Goal: Task Accomplishment & Management: Use online tool/utility

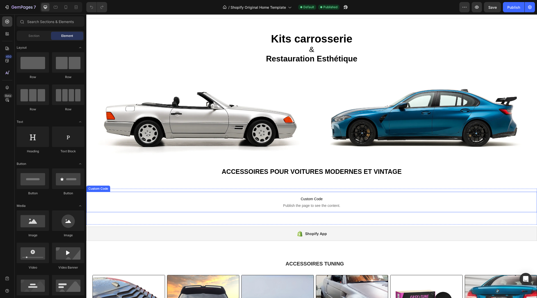
scroll to position [3, 0]
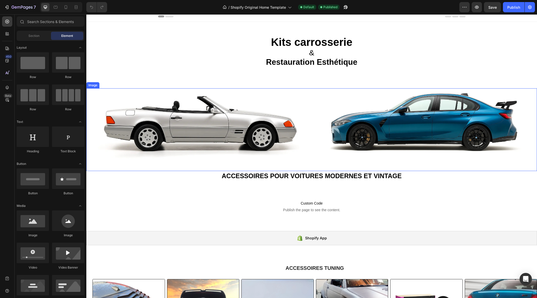
click at [254, 132] on img at bounding box center [311, 129] width 451 height 83
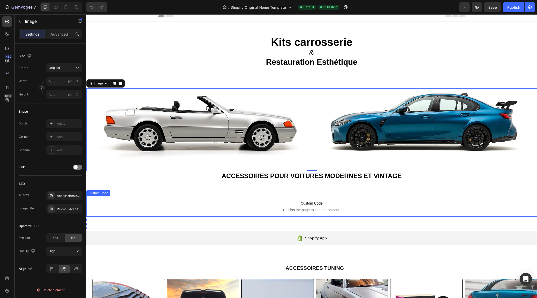
scroll to position [0, 0]
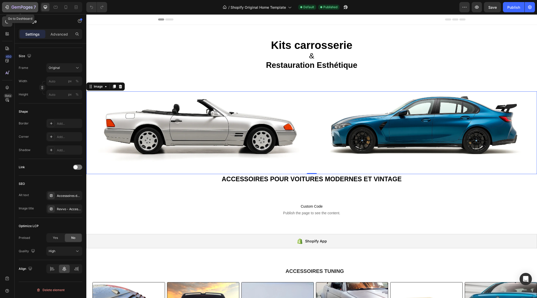
click at [8, 12] on button "7" at bounding box center [20, 7] width 36 height 10
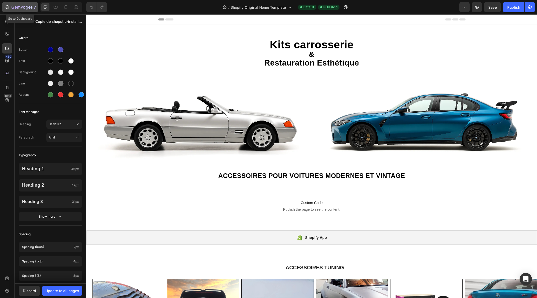
click at [24, 6] on icon "button" at bounding box center [24, 7] width 2 height 2
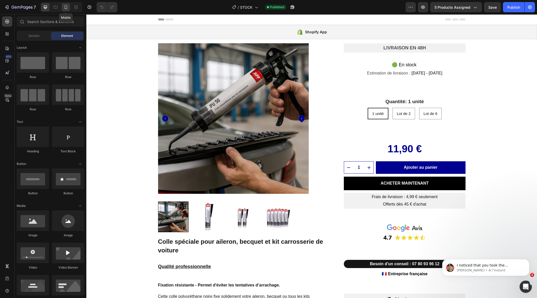
click at [66, 7] on icon at bounding box center [65, 7] width 5 height 5
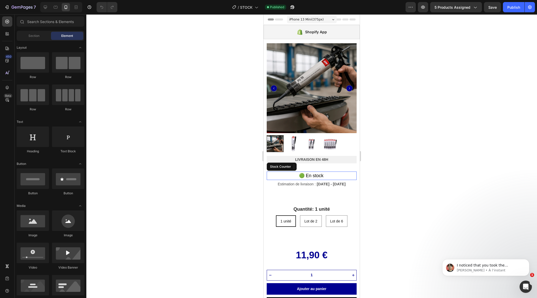
click at [310, 176] on p "🟢 En stock" at bounding box center [311, 176] width 25 height 8
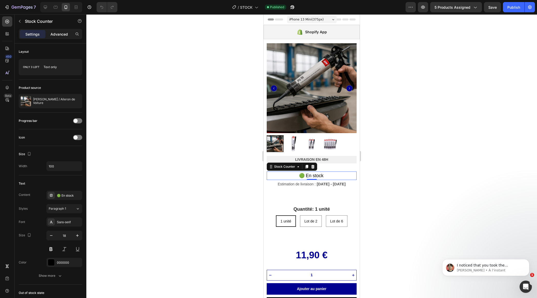
click at [56, 33] on p "Advanced" at bounding box center [58, 34] width 17 height 5
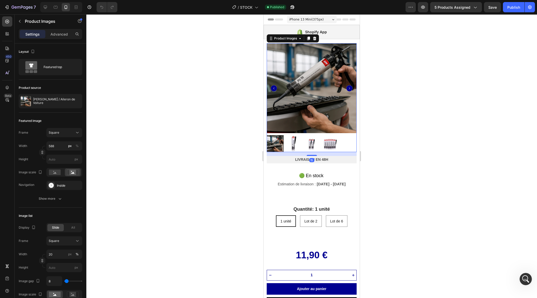
click at [300, 86] on img at bounding box center [312, 88] width 90 height 90
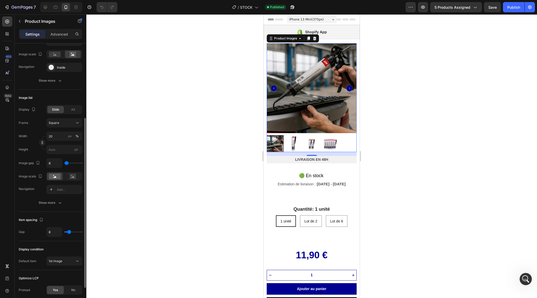
scroll to position [157, 0]
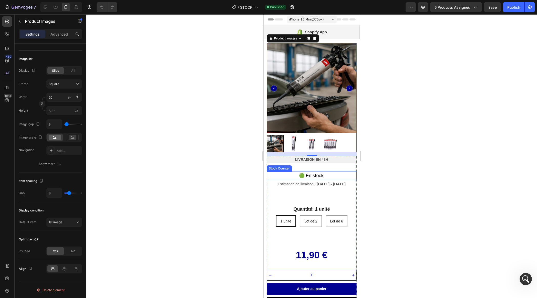
click at [325, 174] on div "🟢 En stock" at bounding box center [312, 176] width 90 height 8
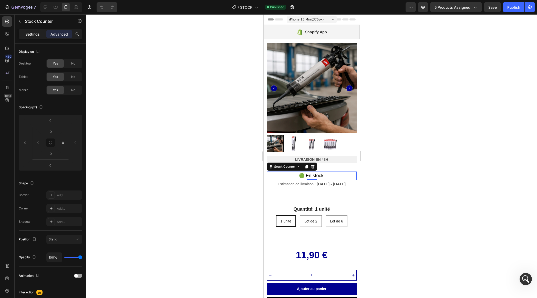
click at [30, 33] on p "Settings" at bounding box center [32, 34] width 14 height 5
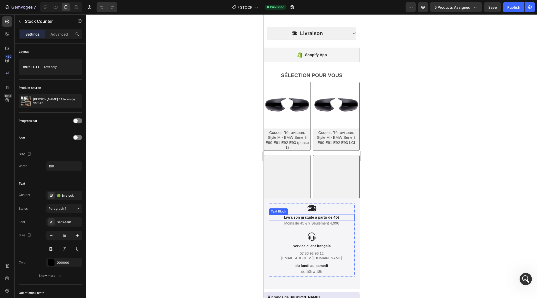
scroll to position [669, 0]
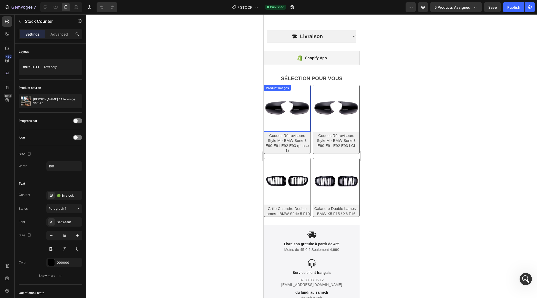
click at [288, 109] on img at bounding box center [287, 108] width 47 height 47
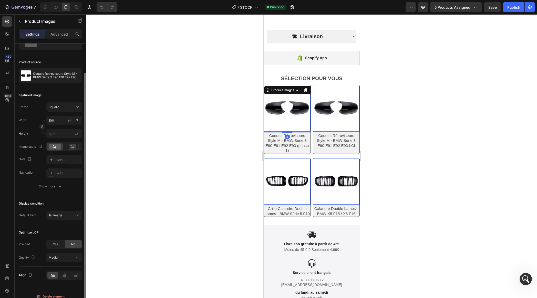
scroll to position [19, 0]
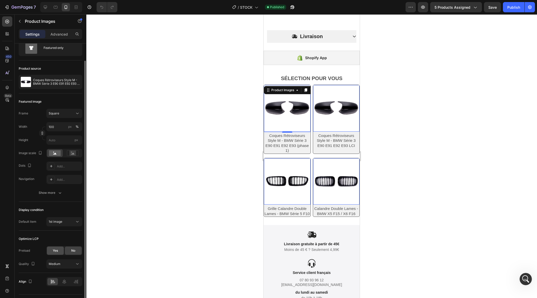
click at [56, 249] on span "Yes" at bounding box center [55, 251] width 5 height 5
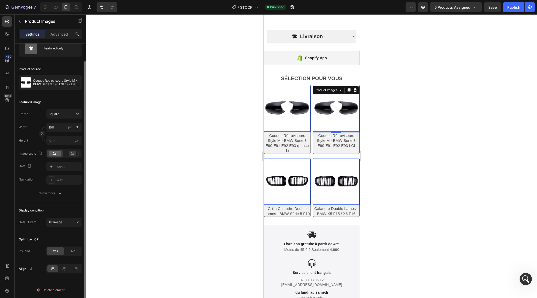
click at [345, 111] on img at bounding box center [336, 108] width 47 height 47
click at [289, 167] on div "Product Images 0" at bounding box center [287, 181] width 47 height 47
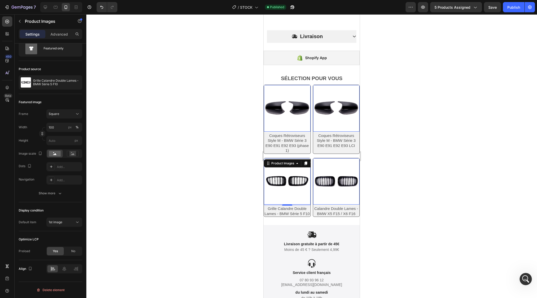
click at [332, 171] on img at bounding box center [336, 181] width 47 height 47
click at [215, 169] on div at bounding box center [311, 156] width 451 height 284
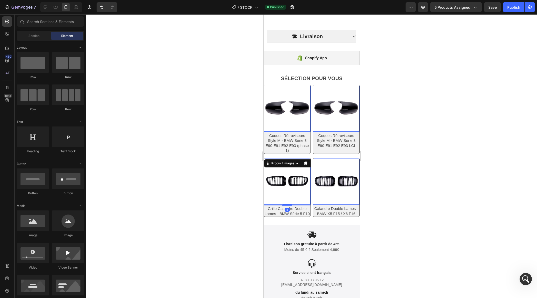
click at [298, 168] on img at bounding box center [287, 181] width 47 height 47
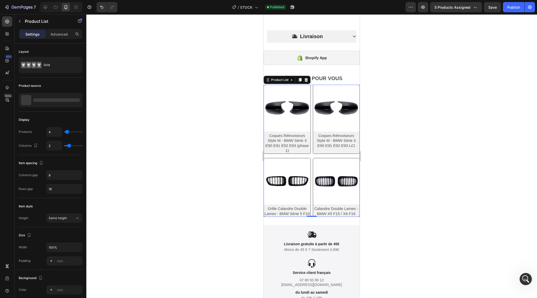
click at [312, 155] on div "Product Images Coques Rétroviseurs Style M - BMW Série 3 E90 E91 E92 E93 (phase…" at bounding box center [312, 151] width 96 height 132
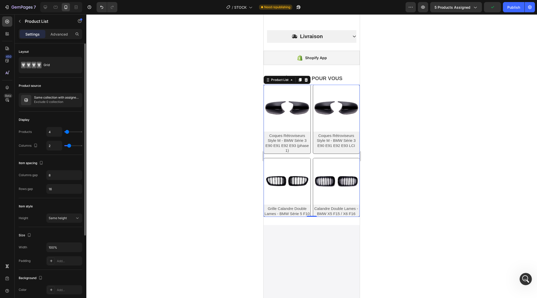
scroll to position [511, 0]
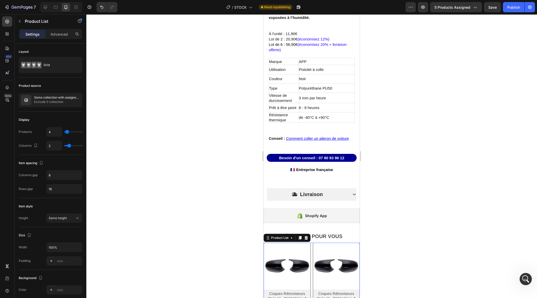
click at [242, 134] on div at bounding box center [311, 156] width 451 height 284
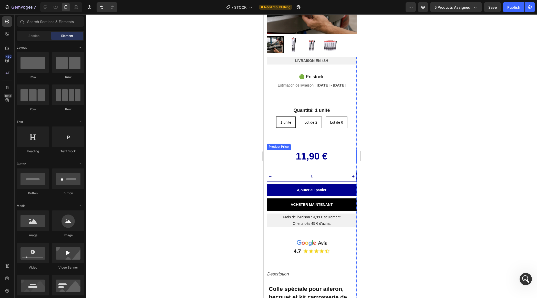
scroll to position [96, 0]
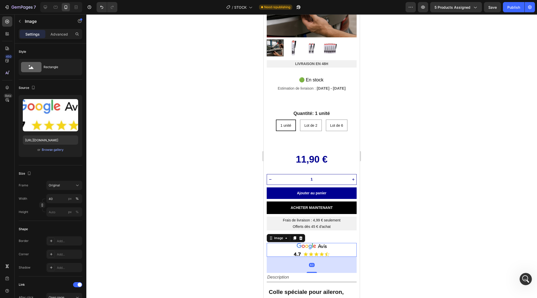
click at [306, 250] on img at bounding box center [312, 250] width 36 height 14
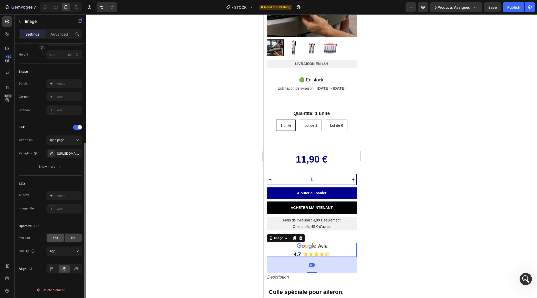
click at [50, 239] on div "Yes" at bounding box center [55, 238] width 17 height 8
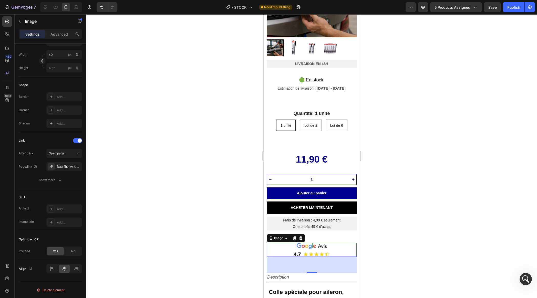
click at [240, 187] on div at bounding box center [311, 156] width 451 height 284
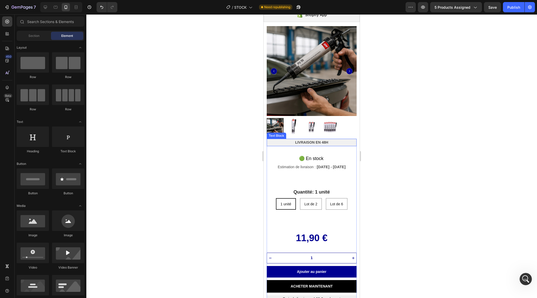
scroll to position [0, 0]
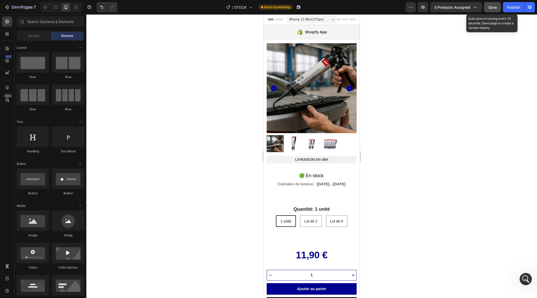
click at [492, 7] on span "Save" at bounding box center [492, 7] width 8 height 4
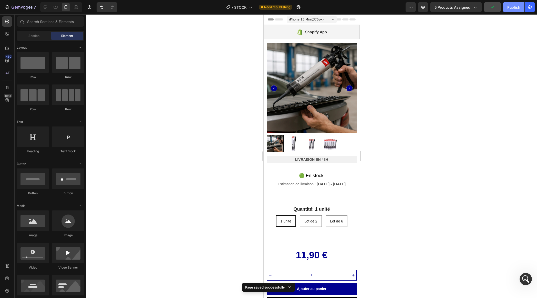
click at [508, 8] on div "Publish" at bounding box center [513, 7] width 13 height 5
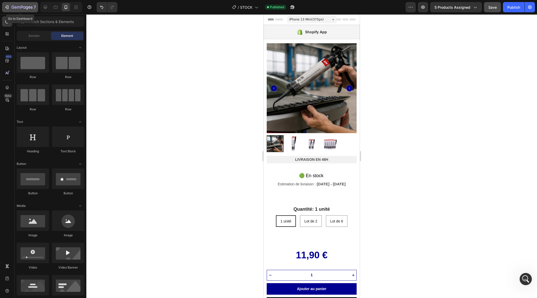
click at [21, 9] on icon "button" at bounding box center [22, 7] width 21 height 4
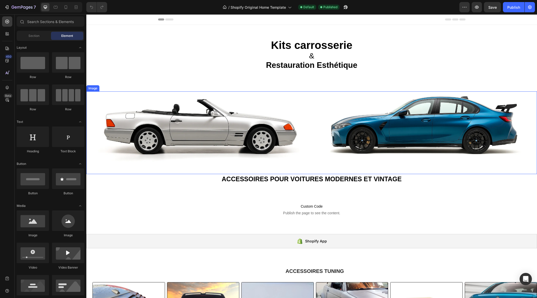
click at [184, 134] on img at bounding box center [311, 132] width 451 height 83
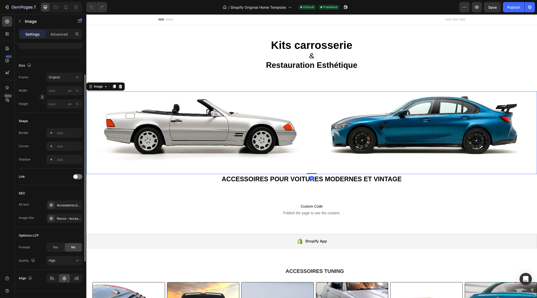
scroll to position [118, 0]
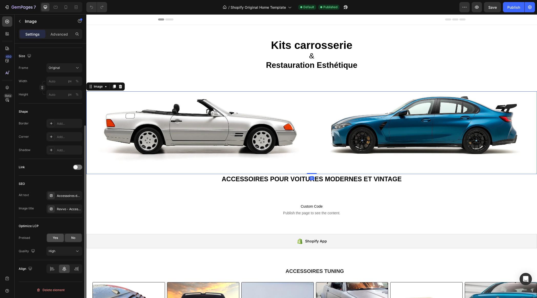
click at [55, 238] on span "Yes" at bounding box center [55, 238] width 5 height 5
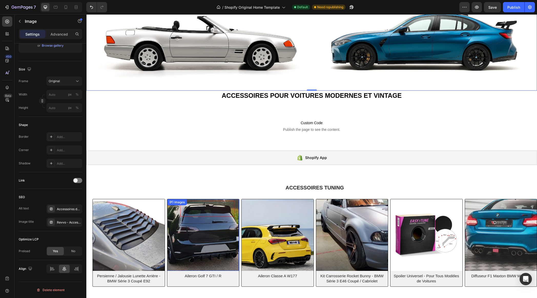
scroll to position [143, 0]
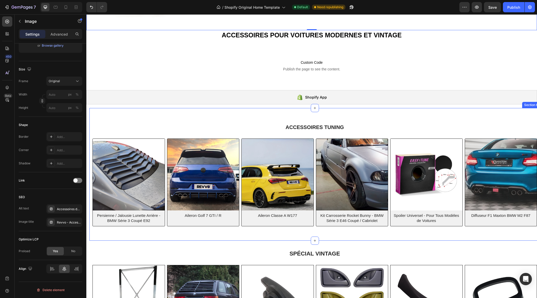
click at [240, 136] on div "ACCESSOIRES TUNING Heading Row (P) Images Persienne / Jalousie Lunette Arrière …" at bounding box center [314, 177] width 451 height 114
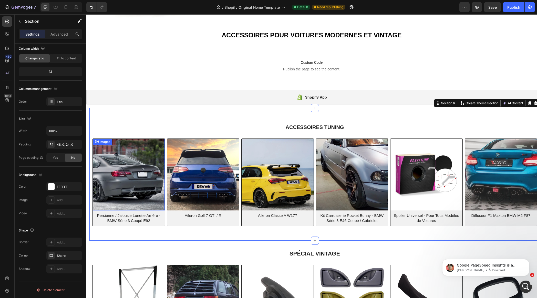
scroll to position [0, 0]
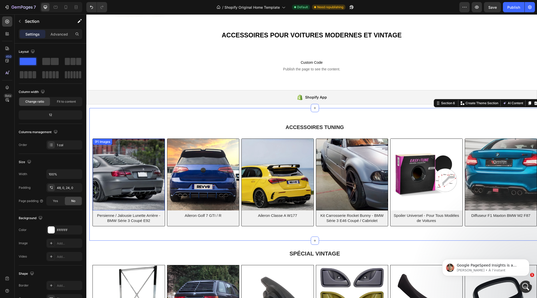
click at [129, 194] on img at bounding box center [129, 175] width 72 height 72
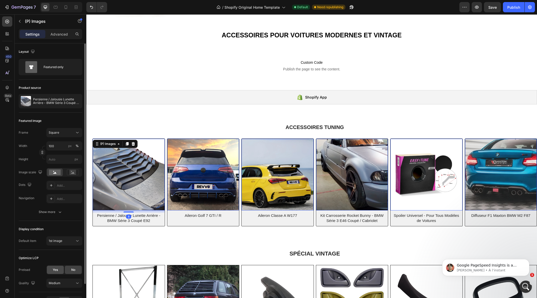
click at [54, 271] on span "Yes" at bounding box center [55, 270] width 5 height 5
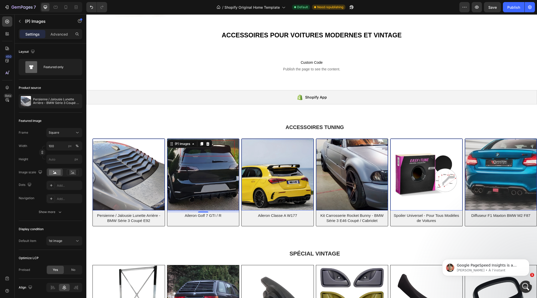
click at [189, 194] on img at bounding box center [203, 175] width 72 height 72
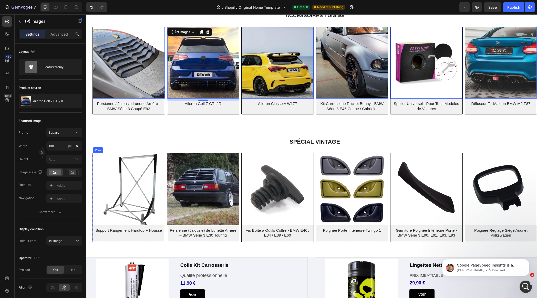
scroll to position [229, 0]
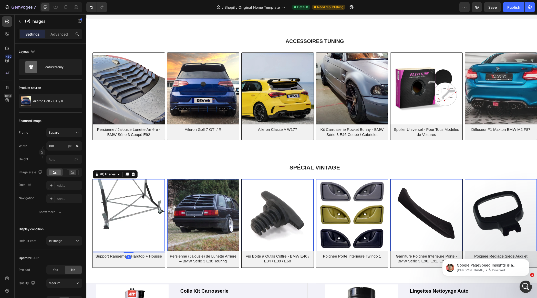
click at [137, 210] on img at bounding box center [129, 215] width 72 height 72
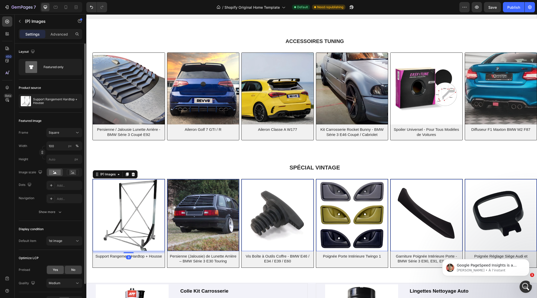
click at [57, 271] on span "Yes" at bounding box center [55, 270] width 5 height 5
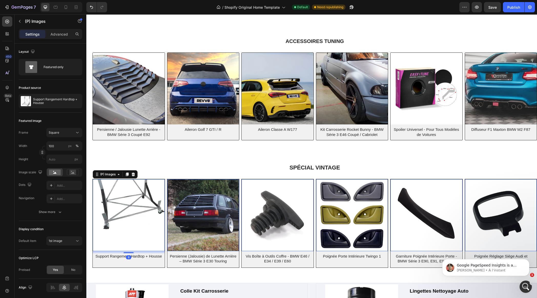
scroll to position [315, 0]
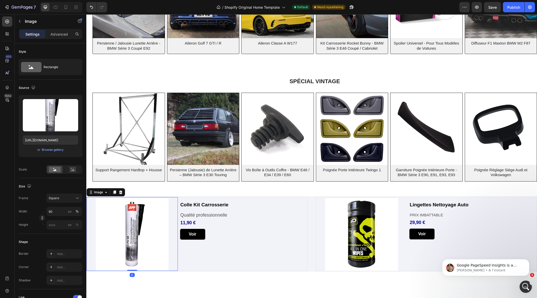
click at [152, 229] on img at bounding box center [132, 234] width 73 height 73
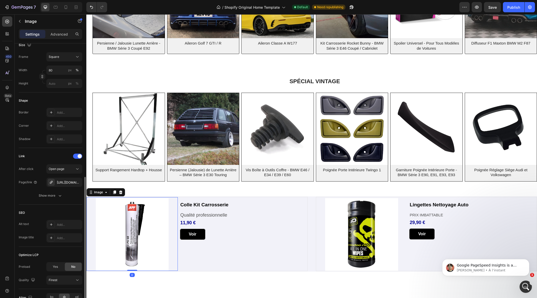
scroll to position [170, 0]
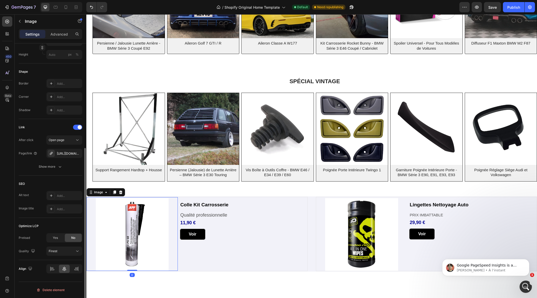
click at [50, 237] on div "Yes" at bounding box center [55, 238] width 17 height 8
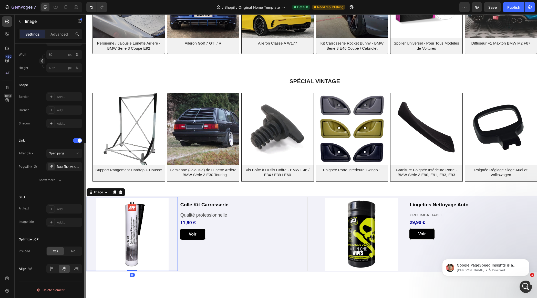
scroll to position [157, 0]
click at [353, 238] on img at bounding box center [361, 234] width 73 height 73
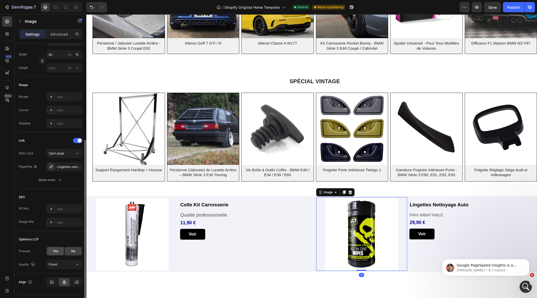
click at [55, 251] on span "Yes" at bounding box center [55, 251] width 5 height 5
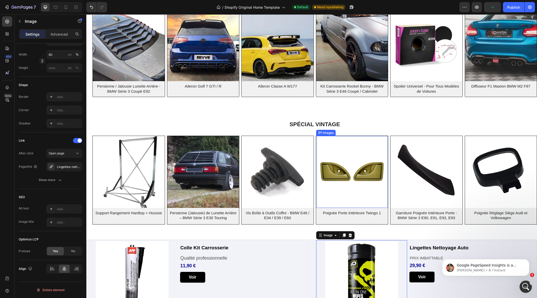
scroll to position [19, 0]
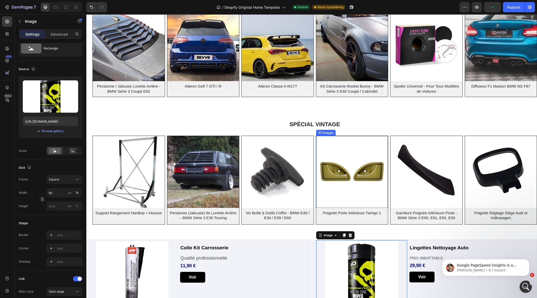
click at [338, 185] on img at bounding box center [352, 172] width 72 height 72
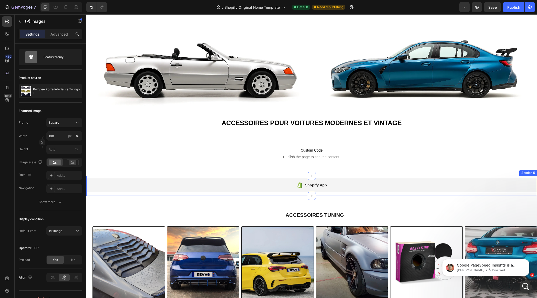
scroll to position [0, 0]
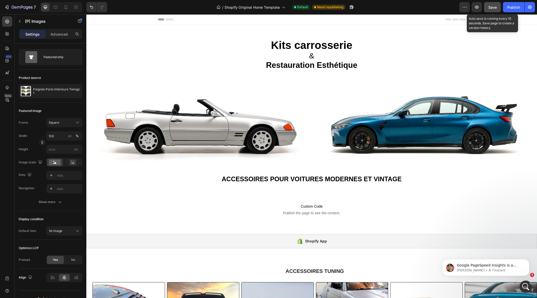
click at [493, 7] on span "Save" at bounding box center [492, 7] width 8 height 4
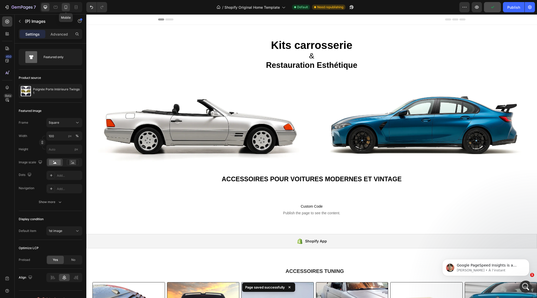
click at [66, 5] on icon at bounding box center [65, 7] width 5 height 5
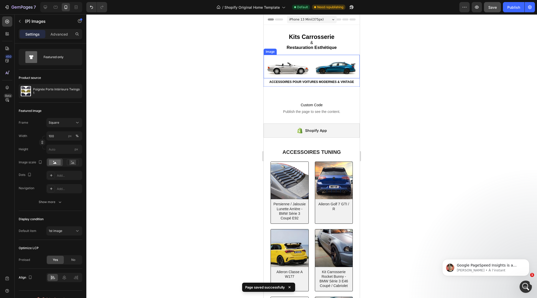
click at [293, 68] on img at bounding box center [312, 70] width 96 height 18
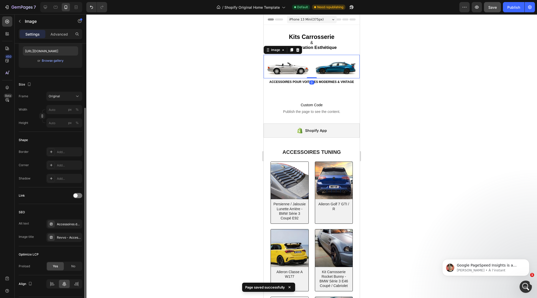
scroll to position [104, 0]
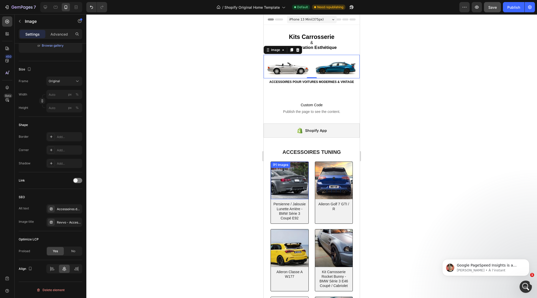
click at [282, 179] on img at bounding box center [290, 181] width 38 height 38
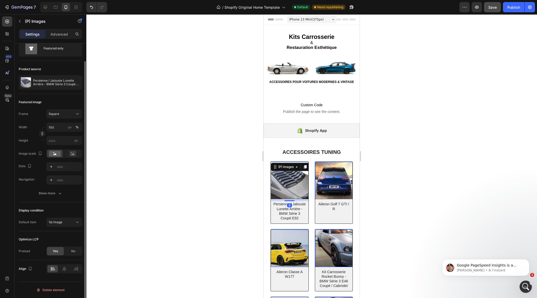
scroll to position [0, 0]
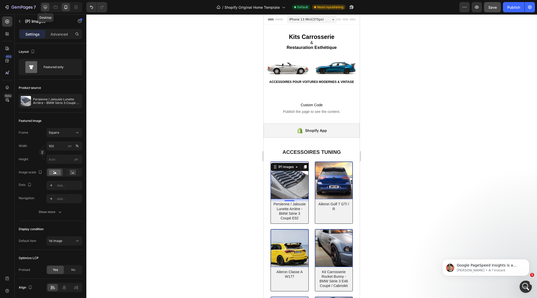
click at [46, 6] on icon at bounding box center [45, 7] width 5 height 5
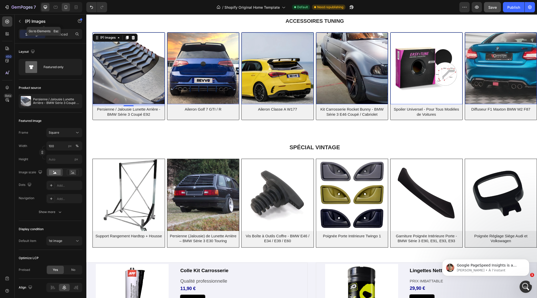
scroll to position [250, 0]
click at [67, 8] on icon at bounding box center [65, 7] width 5 height 5
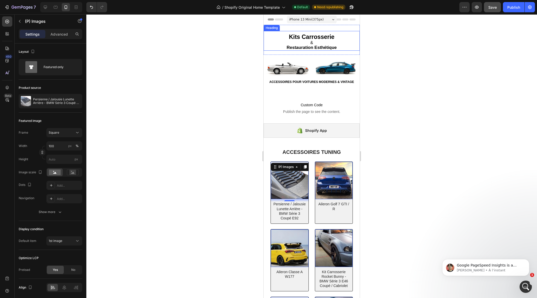
click at [317, 42] on h2 "Kits Carrosserie & Restauration Esthétique" at bounding box center [312, 42] width 96 height 17
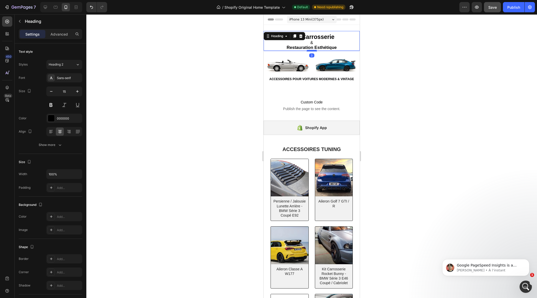
drag, startPoint x: 314, startPoint y: 54, endPoint x: 314, endPoint y: 51, distance: 2.8
click at [314, 51] on div at bounding box center [312, 51] width 10 height 2
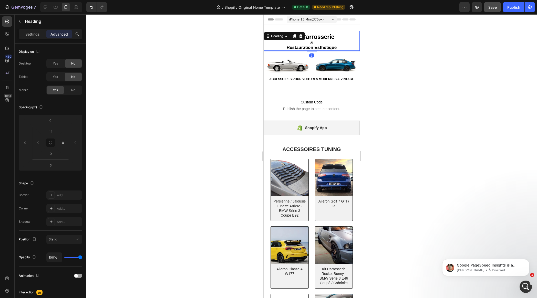
click at [448, 70] on div at bounding box center [311, 156] width 451 height 284
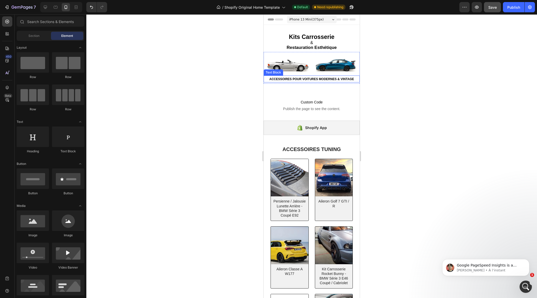
click at [306, 82] on p "ACCESSOIRES POUR VOITURES MODERNES & VINTAGE" at bounding box center [311, 79] width 95 height 6
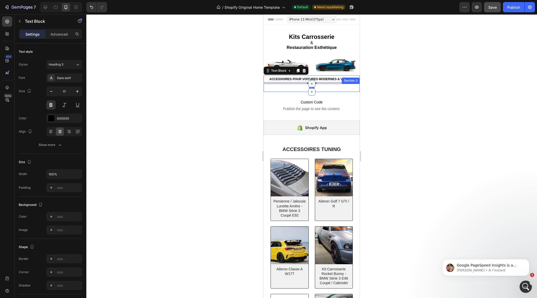
click at [312, 84] on icon at bounding box center [312, 84] width 4 height 4
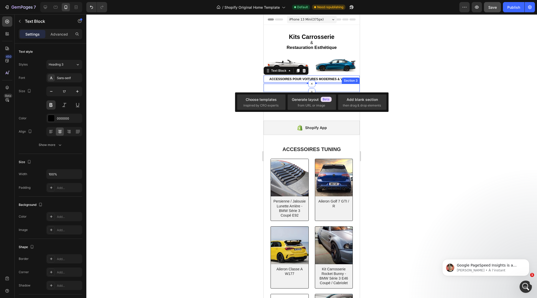
click at [323, 89] on div "ACCESSOIRES POUR VOITURES MODERNES ET VINTAGE Text Block Section 3" at bounding box center [312, 88] width 96 height 8
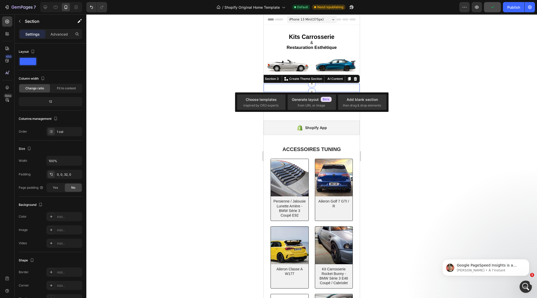
click at [435, 81] on div at bounding box center [311, 156] width 451 height 284
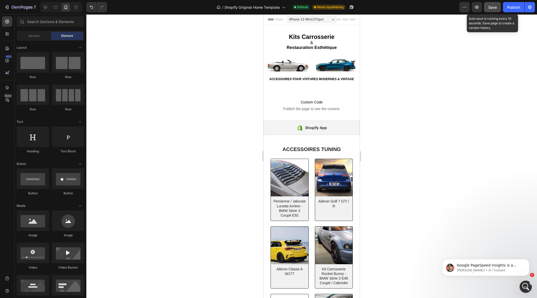
click at [489, 7] on span "Save" at bounding box center [492, 7] width 8 height 4
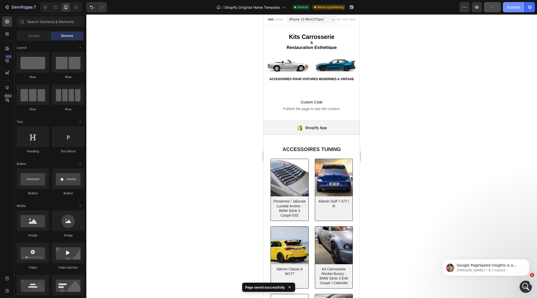
click at [515, 8] on div "Publish" at bounding box center [513, 7] width 13 height 5
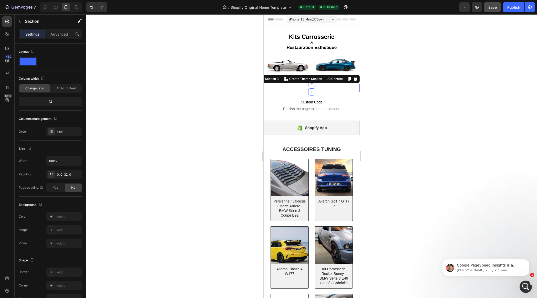
click at [298, 89] on div "ACCESSOIRES POUR VOITURES MODERNES ET VINTAGE Text Block Section 3 You can crea…" at bounding box center [312, 88] width 96 height 8
click at [356, 80] on icon at bounding box center [355, 79] width 3 height 4
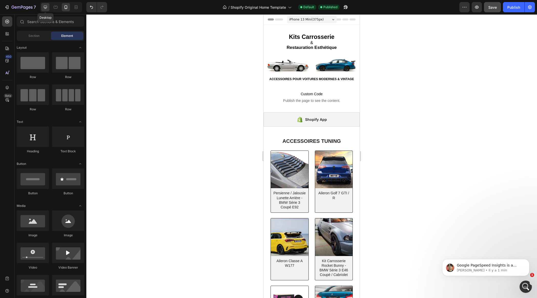
click at [42, 6] on div at bounding box center [45, 7] width 8 height 8
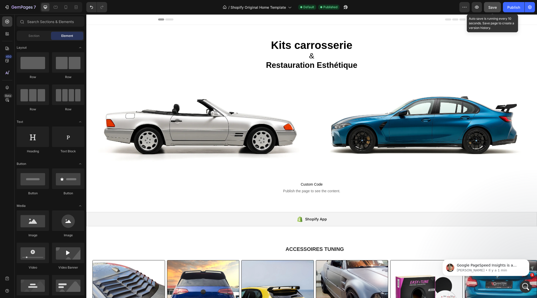
click at [494, 9] on div "Save" at bounding box center [492, 7] width 8 height 5
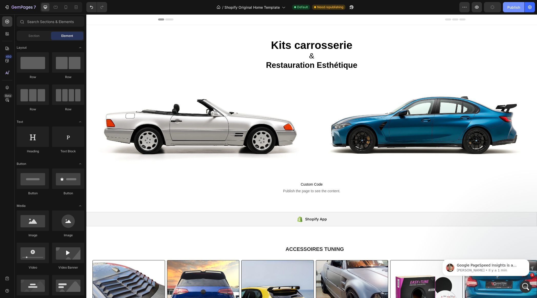
click at [511, 7] on div "Publish" at bounding box center [513, 7] width 13 height 5
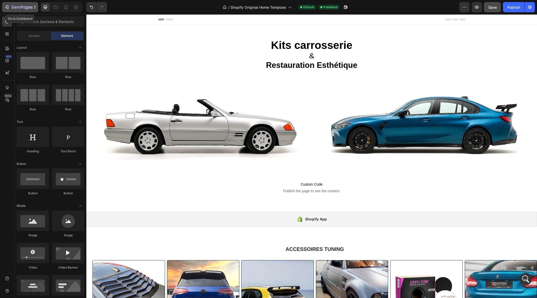
click at [20, 5] on div "7" at bounding box center [24, 7] width 24 height 6
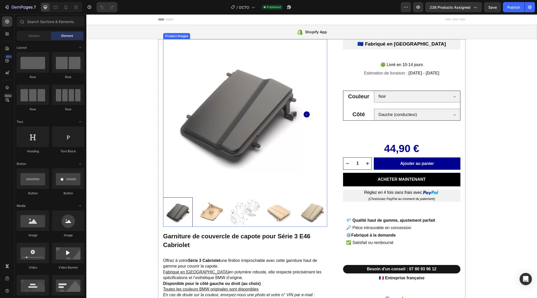
click at [217, 129] on img at bounding box center [238, 114] width 151 height 151
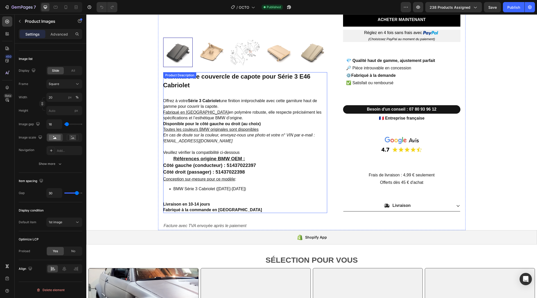
scroll to position [107, 0]
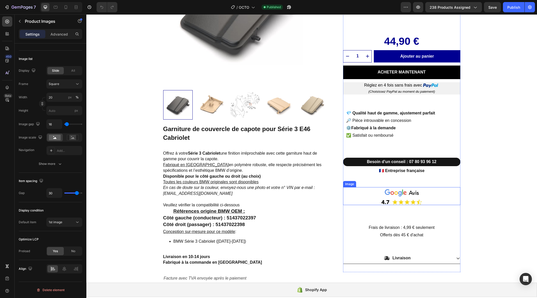
click at [391, 196] on img at bounding box center [401, 197] width 41 height 16
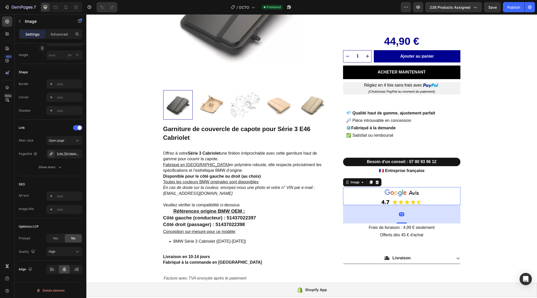
scroll to position [0, 0]
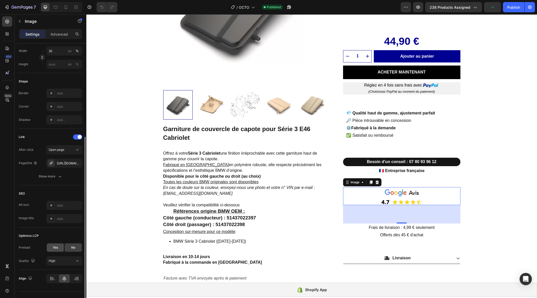
click at [53, 248] on span "Yes" at bounding box center [55, 247] width 5 height 5
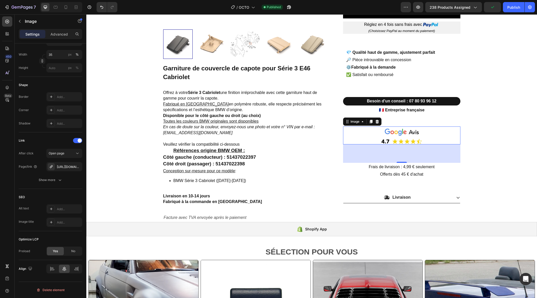
scroll to position [218, 0]
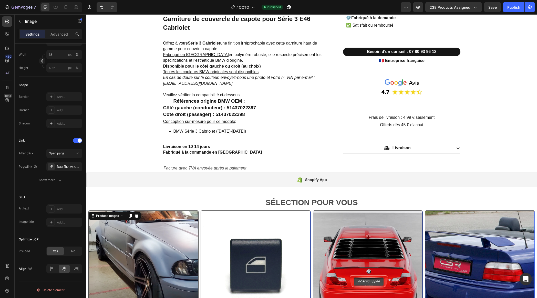
click at [149, 233] on img at bounding box center [144, 266] width 110 height 110
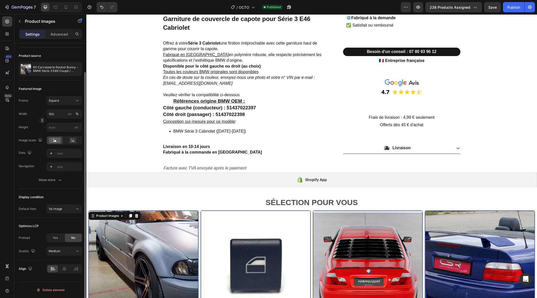
click at [54, 235] on div "Yes" at bounding box center [55, 238] width 17 height 8
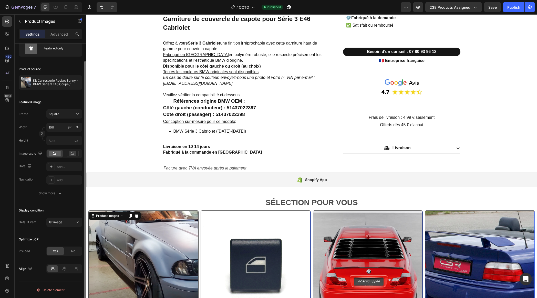
scroll to position [19, 0]
click at [230, 231] on img at bounding box center [256, 266] width 110 height 110
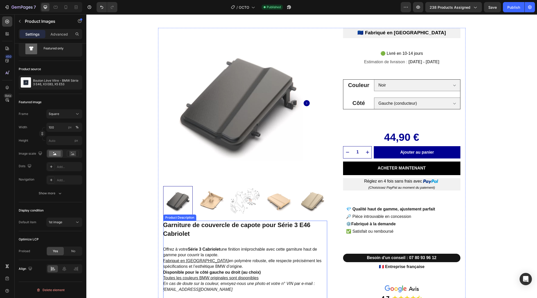
scroll to position [8, 0]
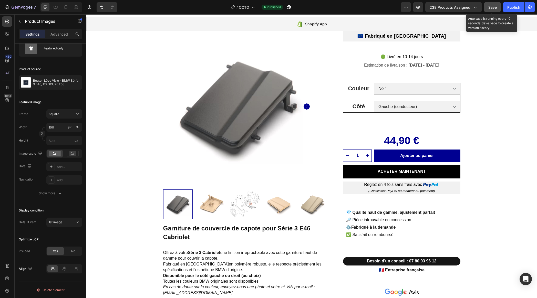
click at [496, 8] on span "Save" at bounding box center [492, 7] width 8 height 4
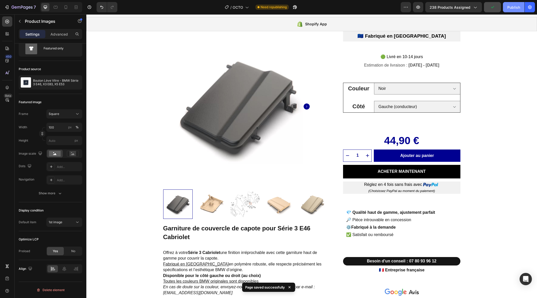
click at [511, 8] on div "Publish" at bounding box center [513, 7] width 13 height 5
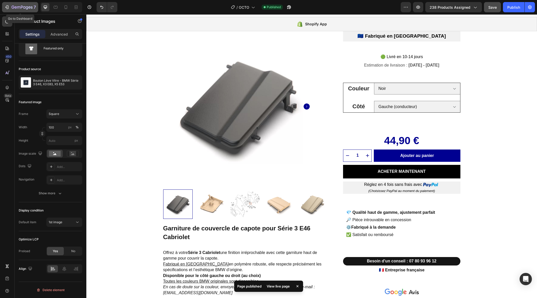
click at [19, 4] on div "7" at bounding box center [24, 7] width 24 height 6
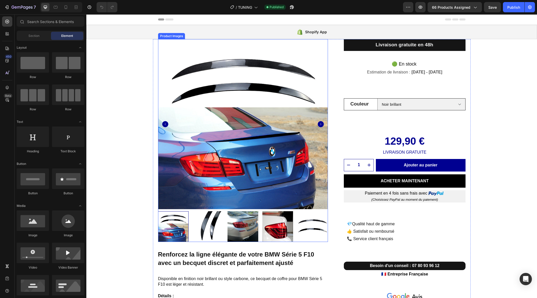
click at [185, 169] on img at bounding box center [243, 124] width 170 height 170
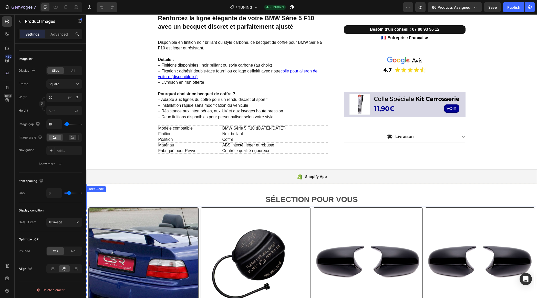
scroll to position [260, 0]
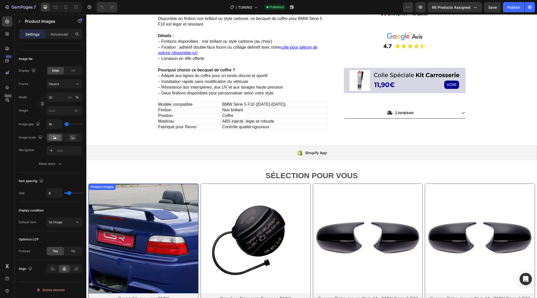
click at [163, 216] on img at bounding box center [144, 239] width 110 height 110
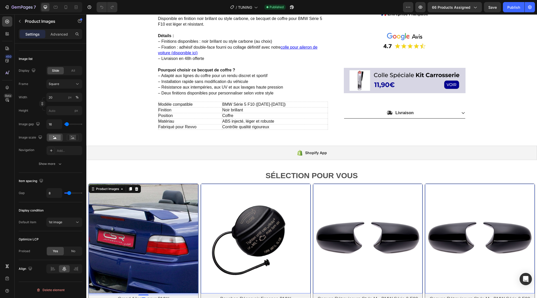
scroll to position [32, 0]
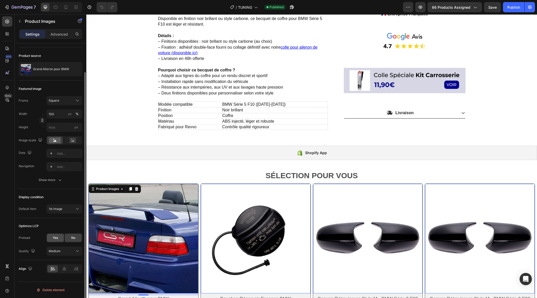
click at [55, 239] on span "Yes" at bounding box center [55, 238] width 5 height 5
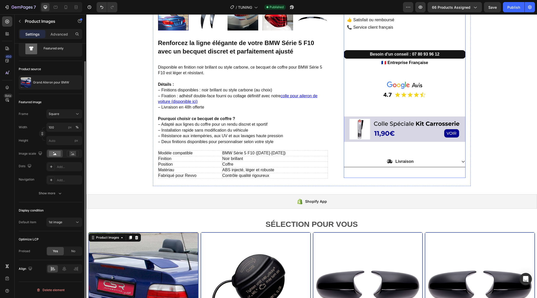
scroll to position [185, 0]
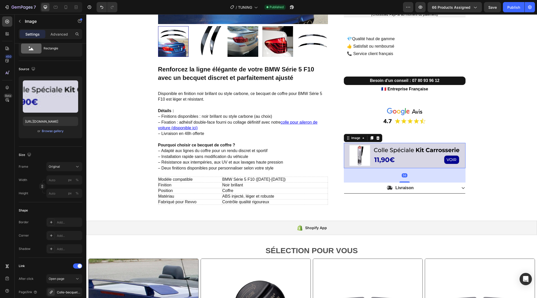
click at [403, 159] on img at bounding box center [404, 155] width 121 height 25
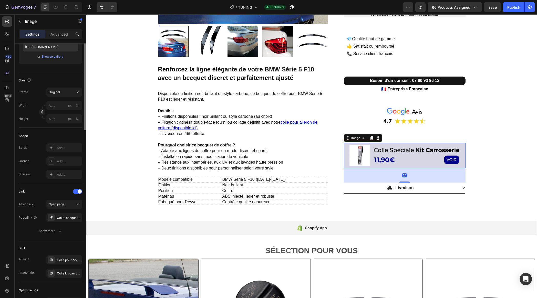
scroll to position [158, 0]
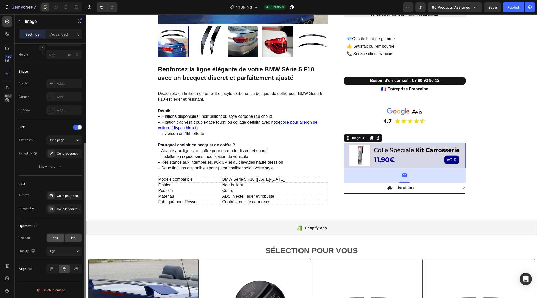
click at [52, 238] on div "Yes" at bounding box center [55, 238] width 17 height 8
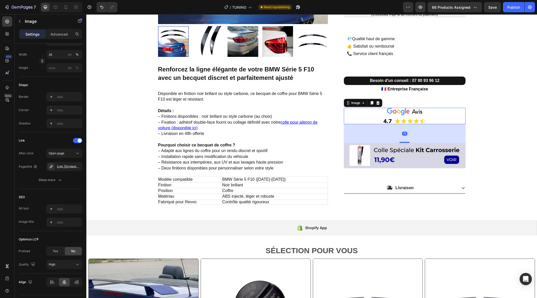
click at [408, 116] on img at bounding box center [404, 116] width 43 height 16
click at [56, 251] on span "Yes" at bounding box center [55, 251] width 5 height 5
click at [402, 90] on p "🇫🇷 Entreprise Française" at bounding box center [404, 89] width 120 height 7
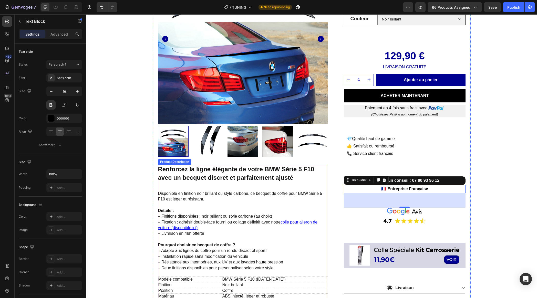
scroll to position [112, 0]
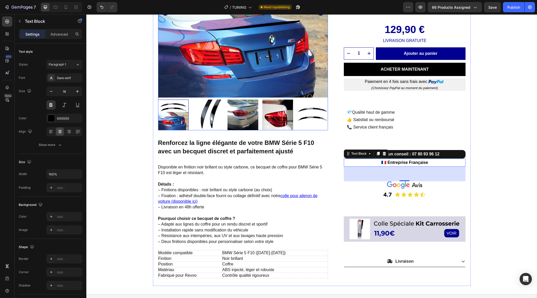
click at [249, 116] on img at bounding box center [243, 115] width 31 height 31
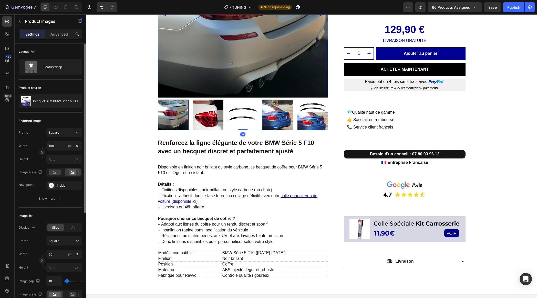
scroll to position [157, 0]
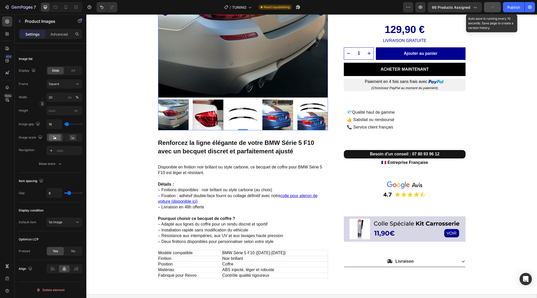
click at [493, 9] on icon "button" at bounding box center [492, 7] width 5 height 5
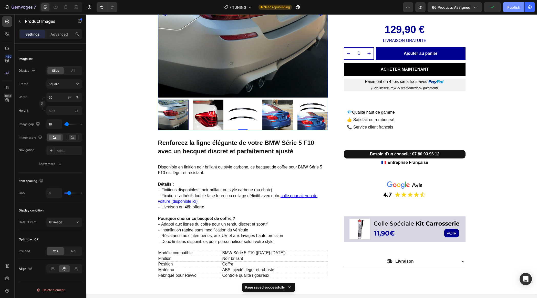
click at [510, 9] on div "Publish" at bounding box center [513, 7] width 13 height 5
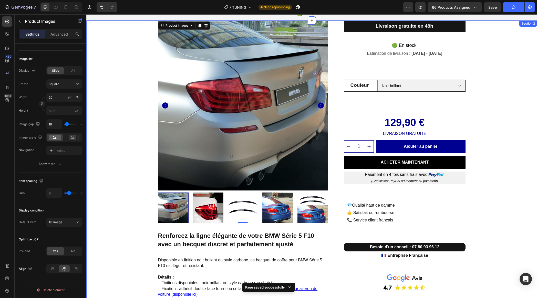
scroll to position [0, 0]
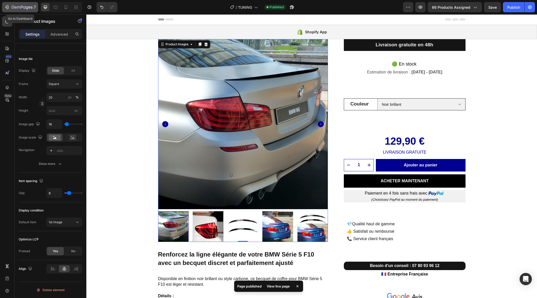
click at [24, 6] on icon "button" at bounding box center [24, 7] width 2 height 2
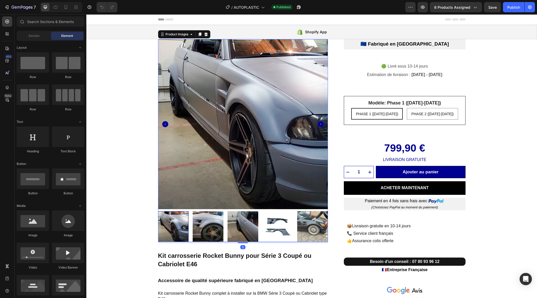
click at [188, 166] on img at bounding box center [243, 124] width 170 height 170
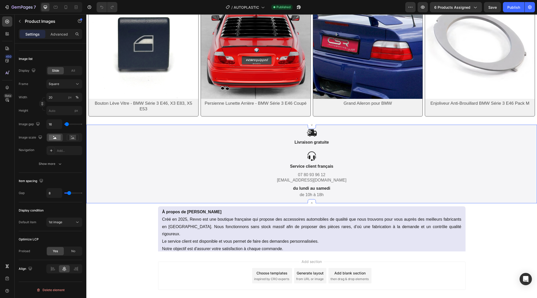
scroll to position [419, 0]
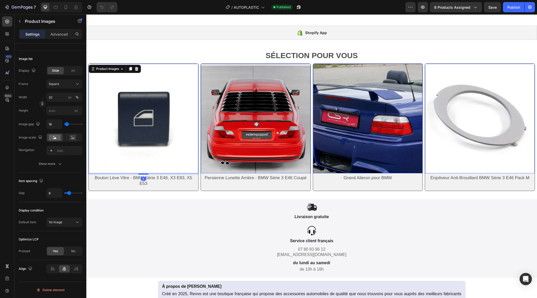
click at [168, 143] on img at bounding box center [144, 119] width 110 height 110
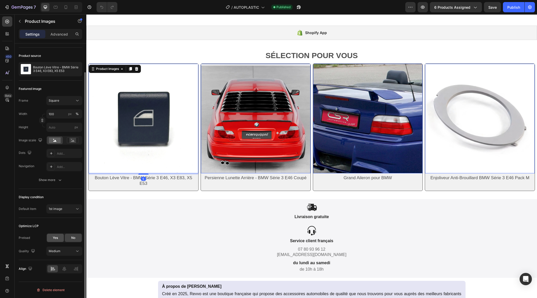
click at [56, 240] on span "Yes" at bounding box center [55, 238] width 5 height 5
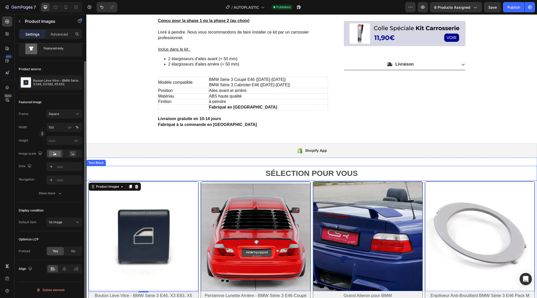
scroll to position [204, 0]
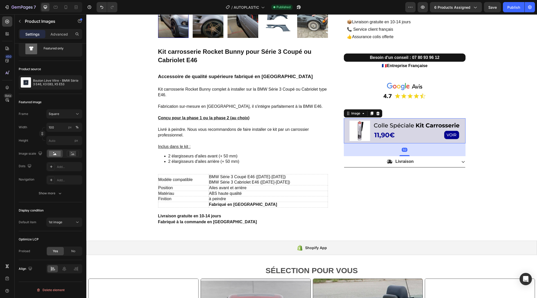
click at [407, 139] on img at bounding box center [404, 130] width 121 height 25
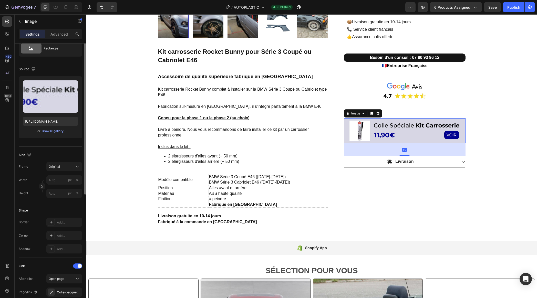
scroll to position [0, 0]
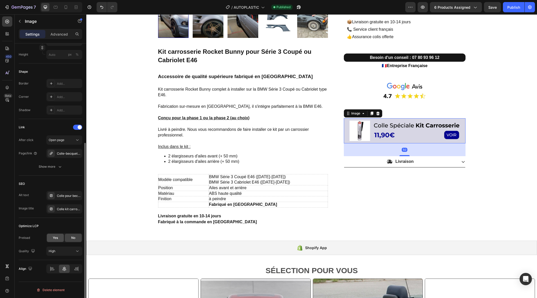
click at [53, 235] on div "Yes" at bounding box center [55, 238] width 17 height 8
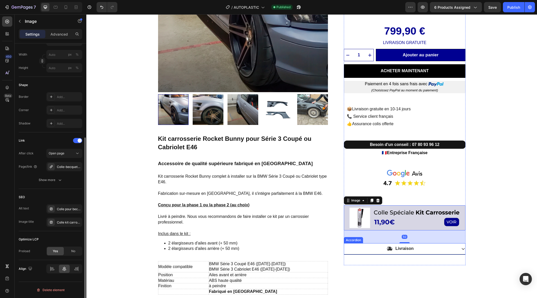
scroll to position [91, 0]
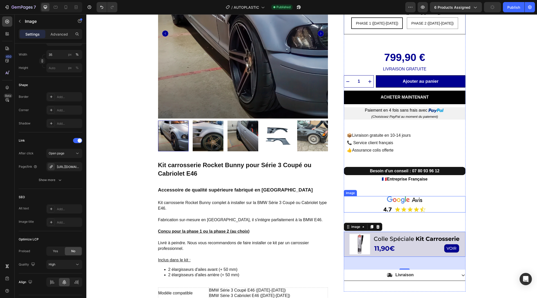
click at [396, 206] on img at bounding box center [404, 204] width 43 height 16
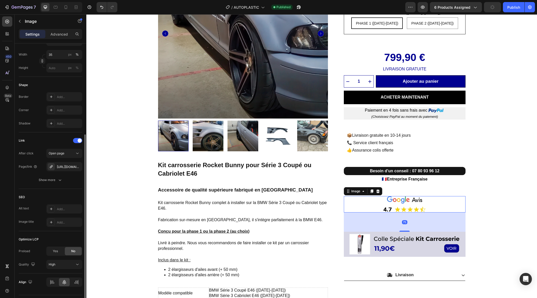
scroll to position [158, 0]
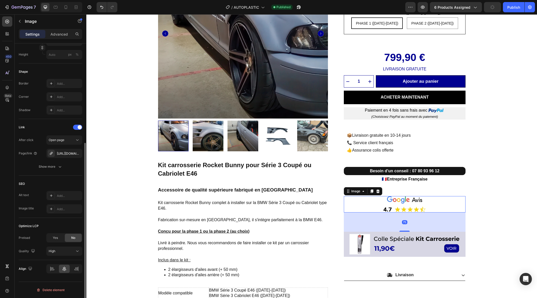
click at [54, 240] on span "Yes" at bounding box center [55, 238] width 5 height 5
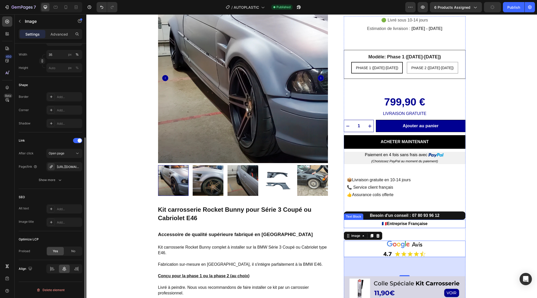
scroll to position [0, 0]
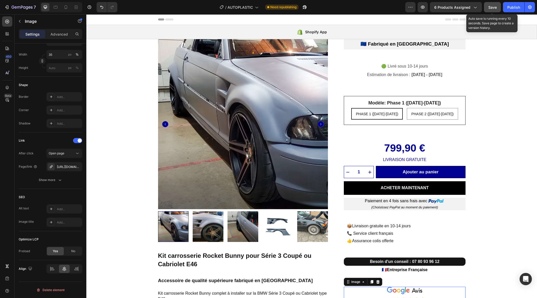
click at [493, 9] on div "Save" at bounding box center [492, 7] width 8 height 5
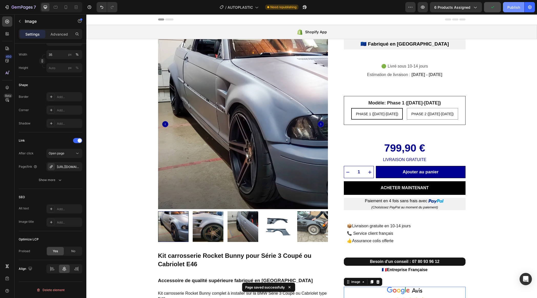
click at [510, 8] on div "Publish" at bounding box center [513, 7] width 13 height 5
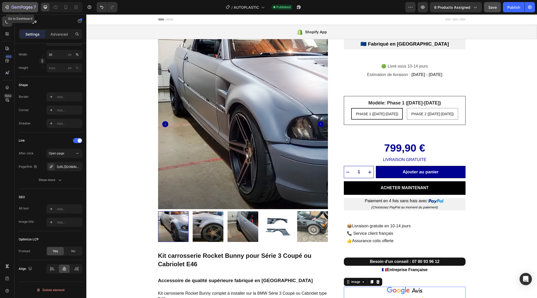
click at [15, 7] on icon "button" at bounding box center [16, 7] width 2 height 2
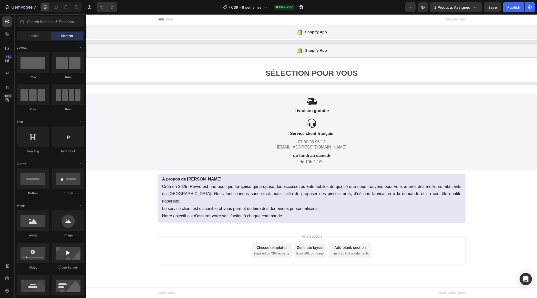
select select "Modèle A"
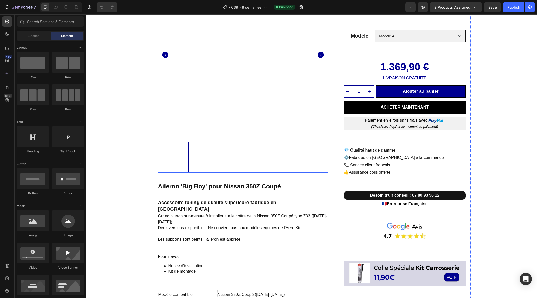
scroll to position [63, 0]
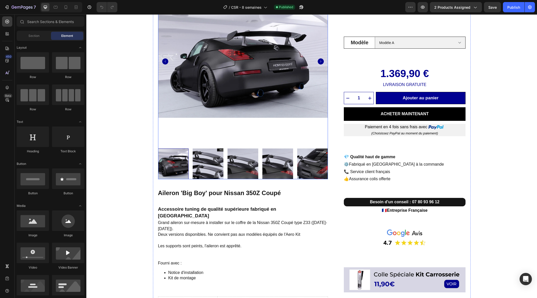
click at [202, 99] on img at bounding box center [243, 61] width 170 height 170
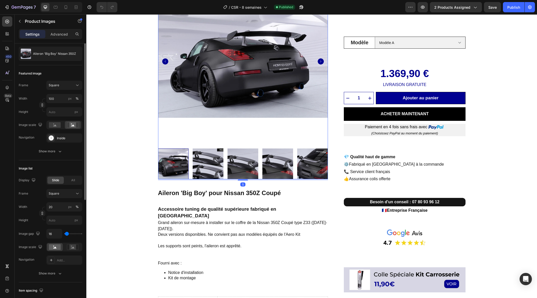
scroll to position [157, 0]
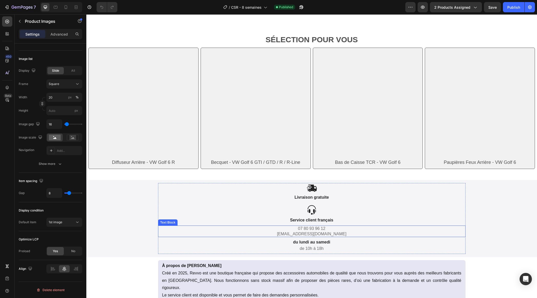
select select "Modèle A"
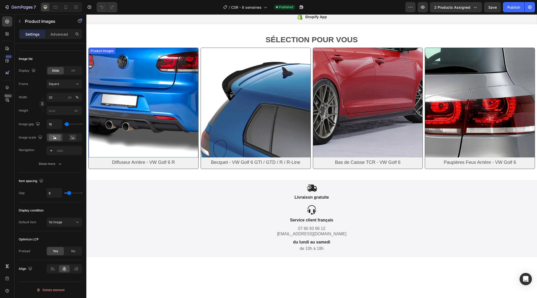
scroll to position [350, 0]
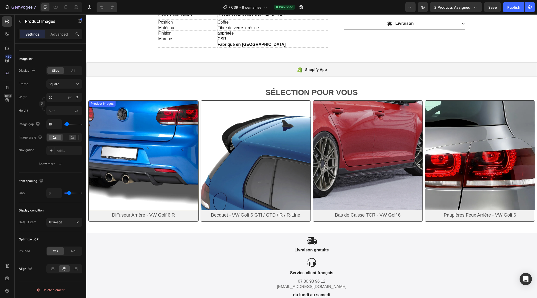
click at [152, 126] on img at bounding box center [144, 156] width 110 height 110
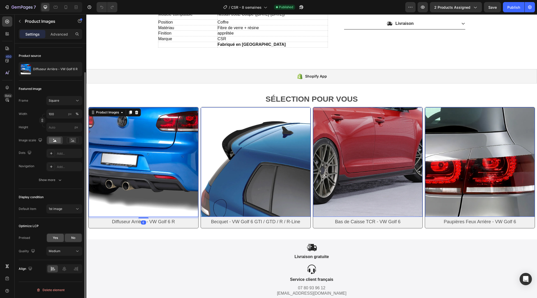
click at [55, 239] on span "Yes" at bounding box center [55, 238] width 5 height 5
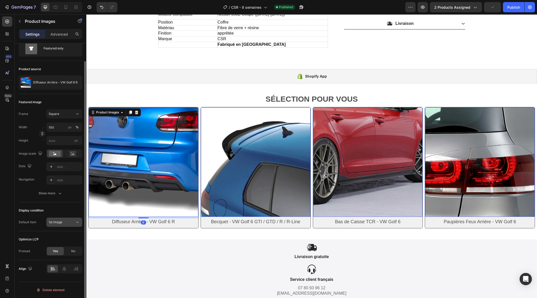
scroll to position [19, 0]
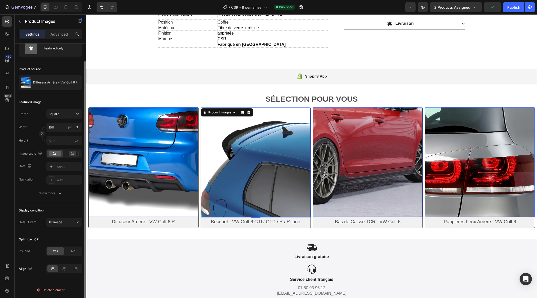
click at [256, 158] on img at bounding box center [256, 162] width 110 height 110
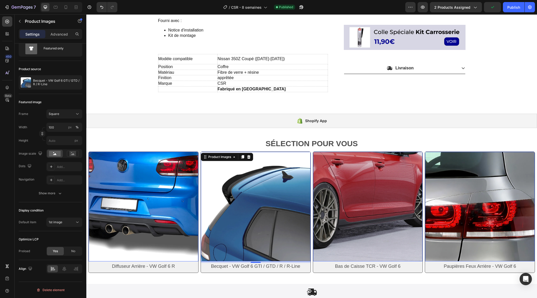
scroll to position [292, 0]
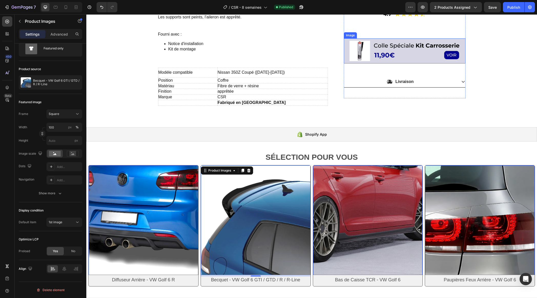
click at [410, 55] on img at bounding box center [404, 50] width 121 height 25
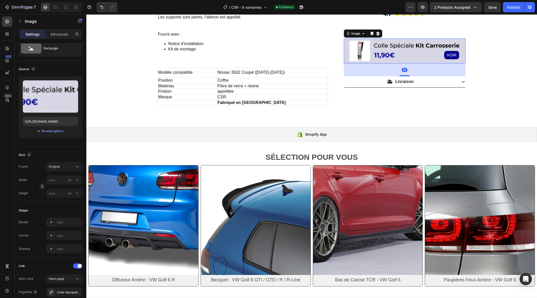
scroll to position [0, 0]
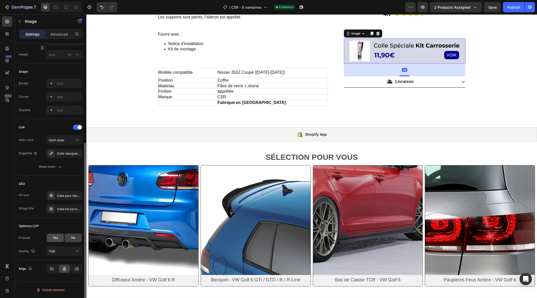
click at [56, 238] on span "Yes" at bounding box center [55, 238] width 5 height 5
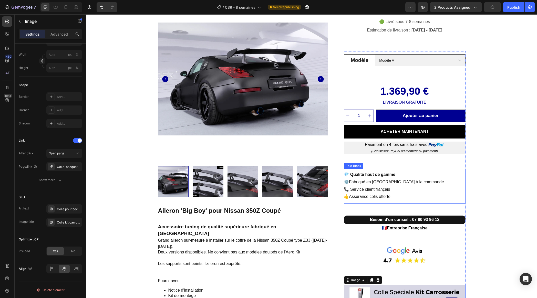
scroll to position [48, 0]
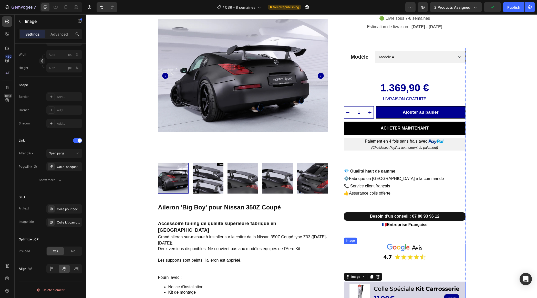
click at [403, 250] on img at bounding box center [404, 252] width 43 height 16
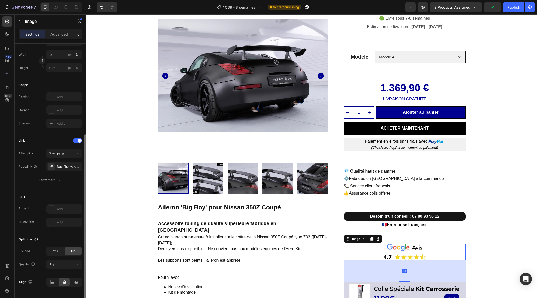
scroll to position [158, 0]
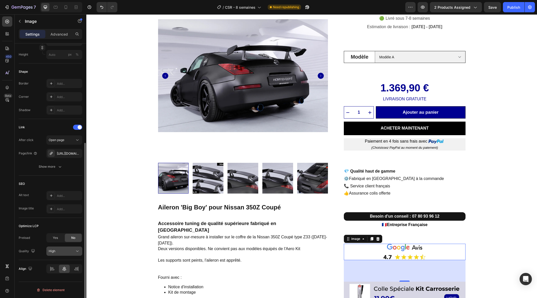
click at [60, 251] on div "High" at bounding box center [62, 251] width 26 height 5
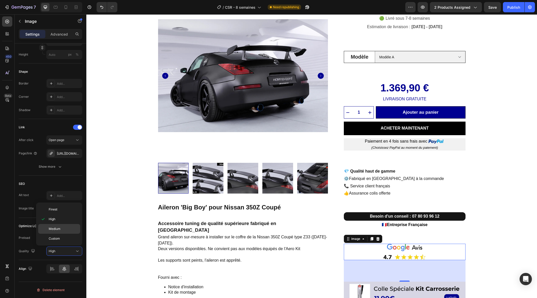
click at [59, 228] on span "Medium" at bounding box center [55, 229] width 12 height 5
click at [54, 238] on span "Yes" at bounding box center [55, 238] width 5 height 5
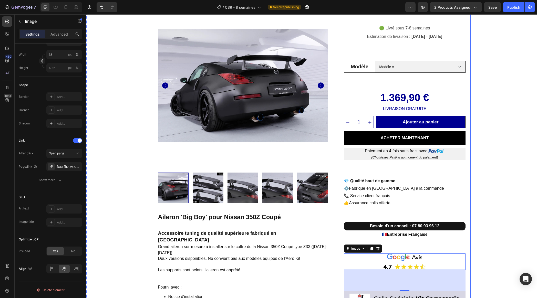
scroll to position [0, 0]
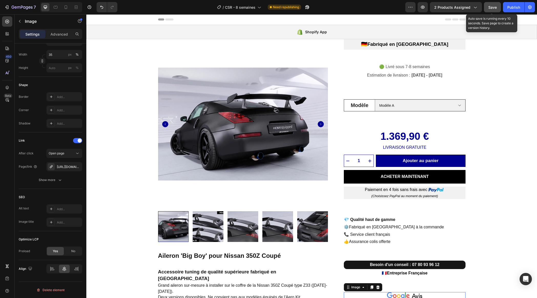
click at [490, 6] on span "Save" at bounding box center [492, 7] width 8 height 4
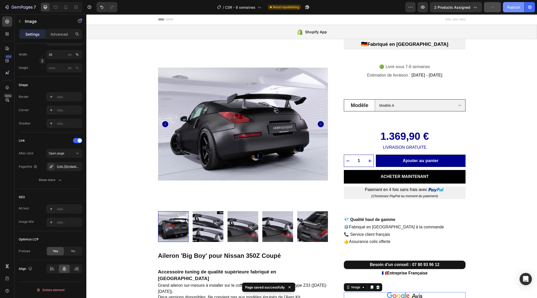
click at [513, 7] on div "Publish" at bounding box center [513, 7] width 13 height 5
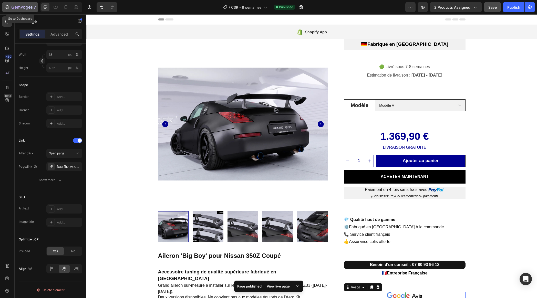
click at [18, 9] on icon "button" at bounding box center [22, 7] width 21 height 4
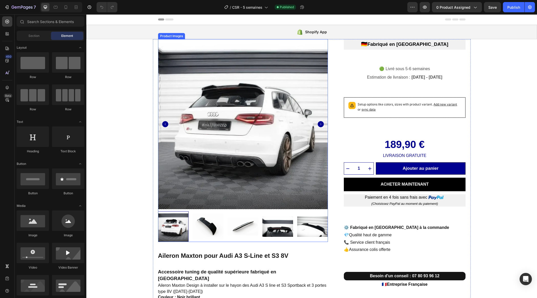
click at [180, 165] on img at bounding box center [243, 124] width 170 height 170
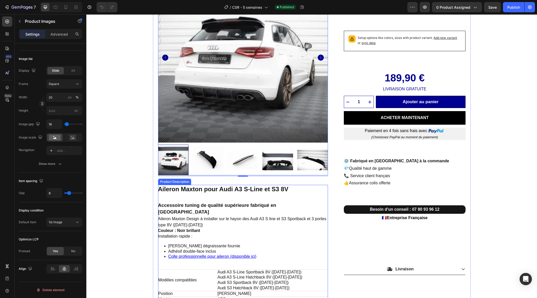
scroll to position [60, 0]
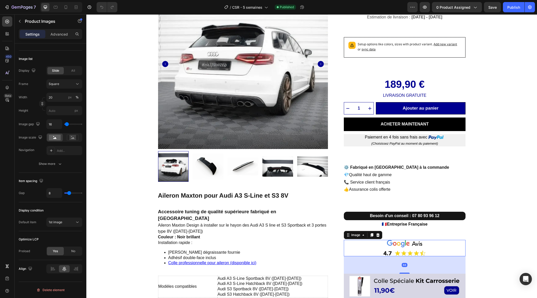
click at [404, 245] on img at bounding box center [404, 248] width 43 height 16
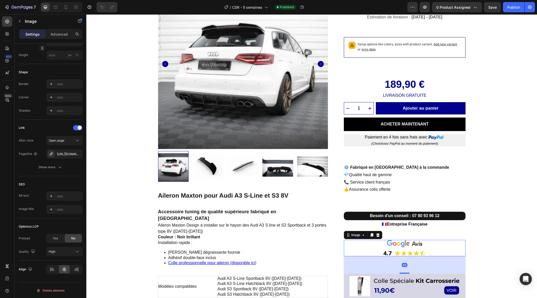
scroll to position [0, 0]
click at [57, 240] on span "Yes" at bounding box center [55, 238] width 5 height 5
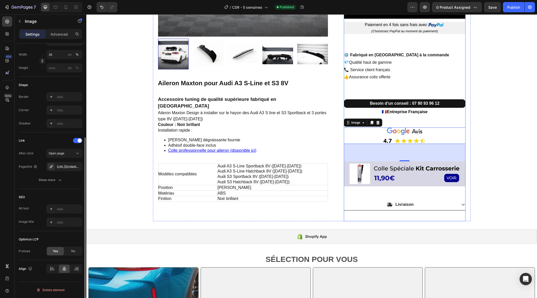
scroll to position [170, 0]
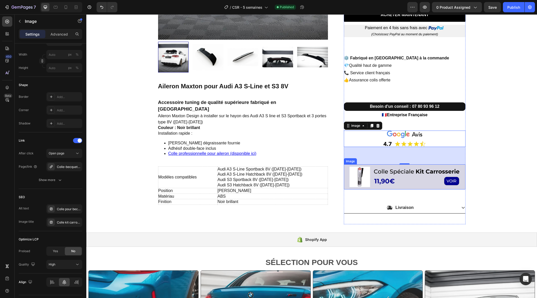
click at [411, 181] on img at bounding box center [404, 176] width 121 height 25
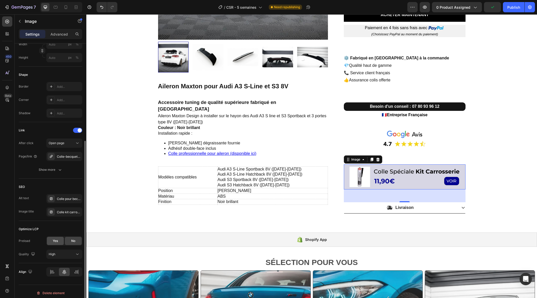
click at [56, 244] on div "Yes" at bounding box center [55, 241] width 17 height 8
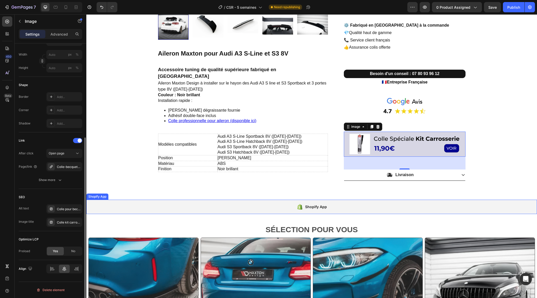
scroll to position [199, 0]
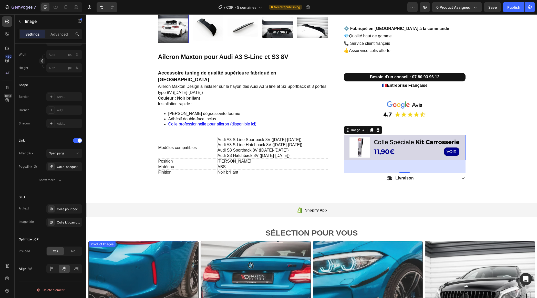
click at [177, 262] on img at bounding box center [144, 296] width 110 height 110
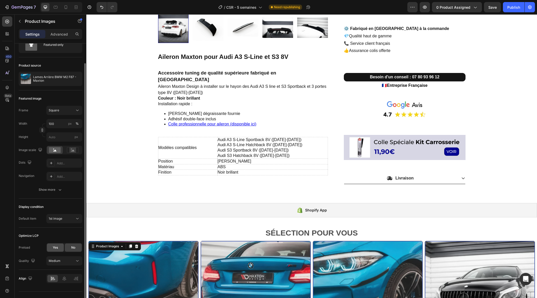
scroll to position [19, 0]
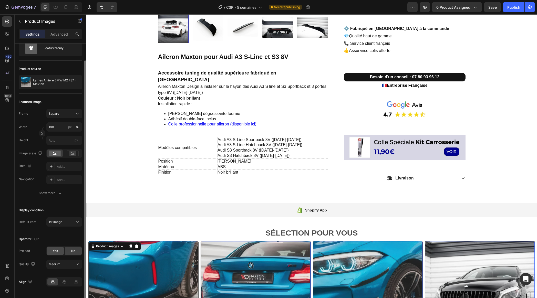
click at [53, 253] on span "Yes" at bounding box center [55, 251] width 5 height 5
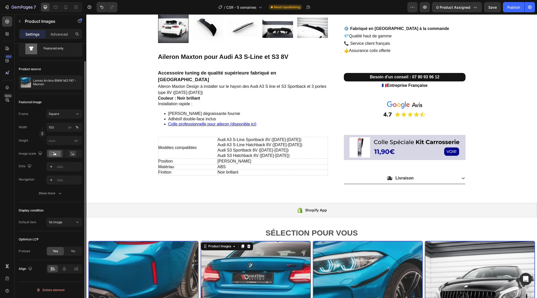
click at [233, 265] on img at bounding box center [256, 296] width 110 height 110
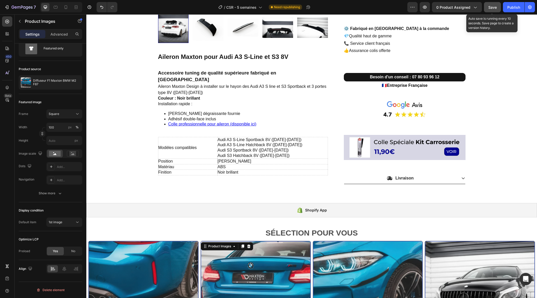
click at [492, 5] on span "Save" at bounding box center [492, 7] width 8 height 4
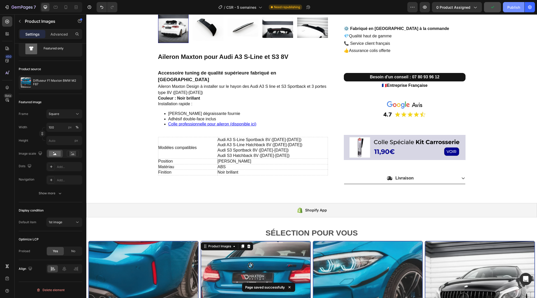
click at [513, 7] on div "Publish" at bounding box center [513, 7] width 13 height 5
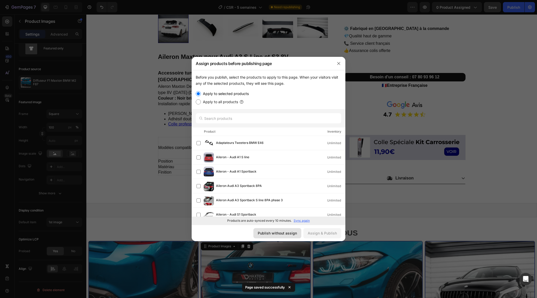
click at [280, 235] on div "Publish without assign" at bounding box center [277, 233] width 39 height 5
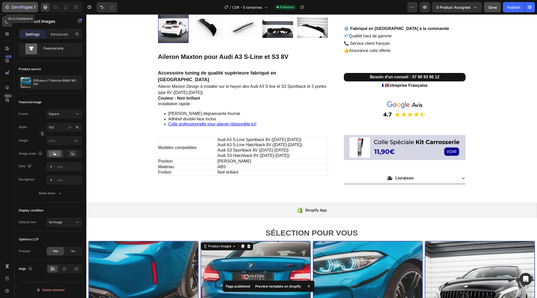
click at [21, 7] on icon "button" at bounding box center [22, 7] width 21 height 4
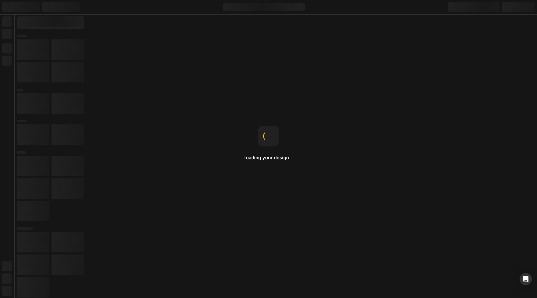
select select "Noir brillant"
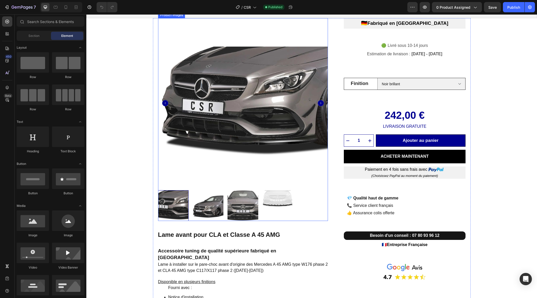
scroll to position [8, 0]
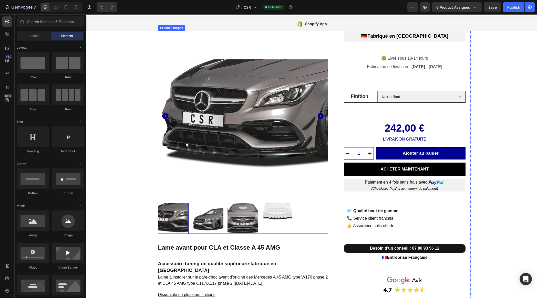
click at [231, 133] on img at bounding box center [243, 116] width 170 height 170
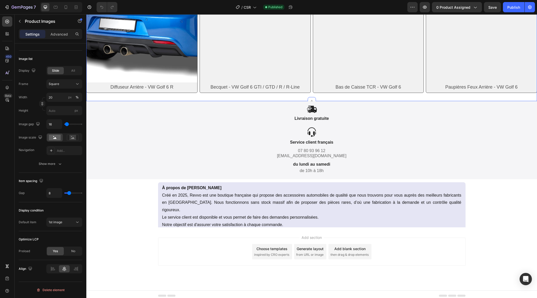
scroll to position [450, 0]
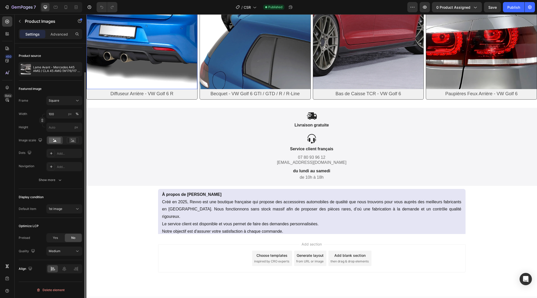
click at [141, 76] on img at bounding box center [142, 33] width 111 height 111
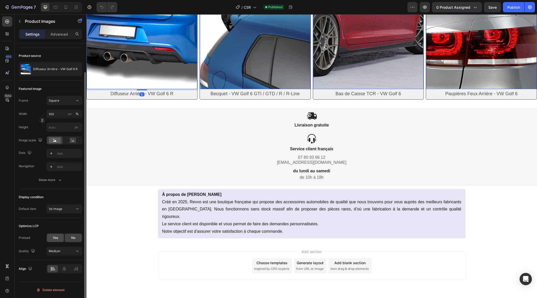
click at [56, 239] on span "Yes" at bounding box center [55, 238] width 5 height 5
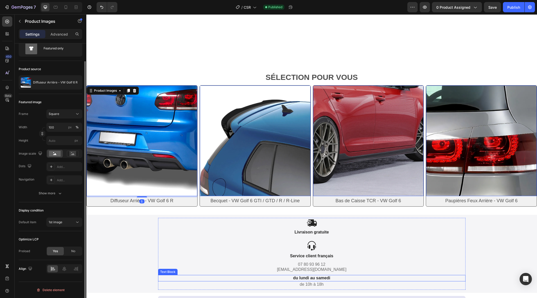
select select "Noir brillant"
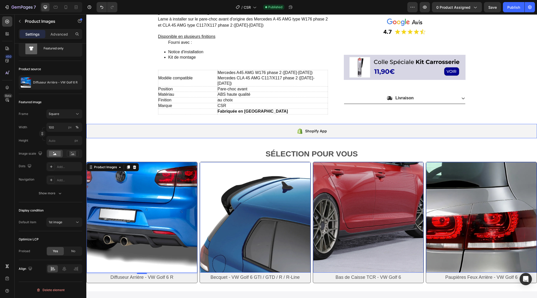
scroll to position [240, 0]
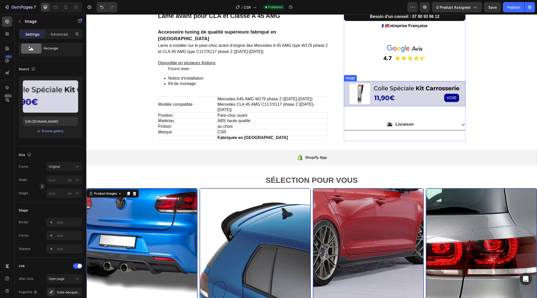
click at [410, 99] on img at bounding box center [404, 93] width 121 height 25
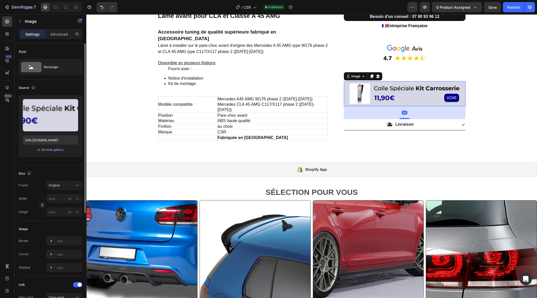
scroll to position [158, 0]
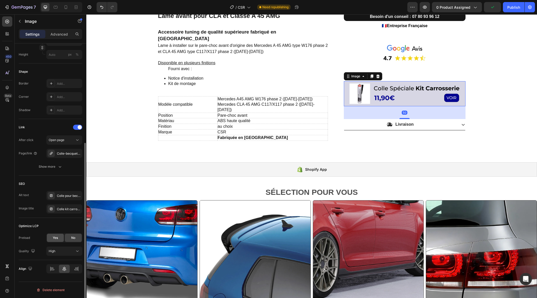
click at [56, 238] on span "Yes" at bounding box center [55, 238] width 5 height 5
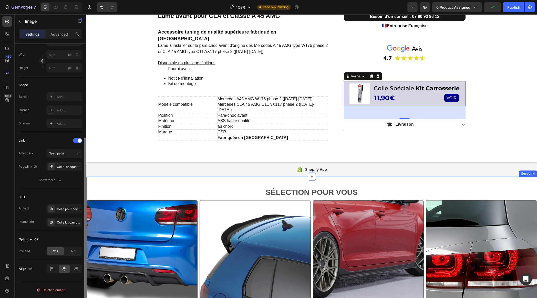
scroll to position [117, 0]
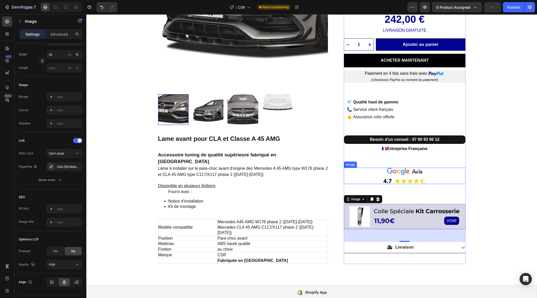
click at [429, 177] on link at bounding box center [404, 176] width 121 height 16
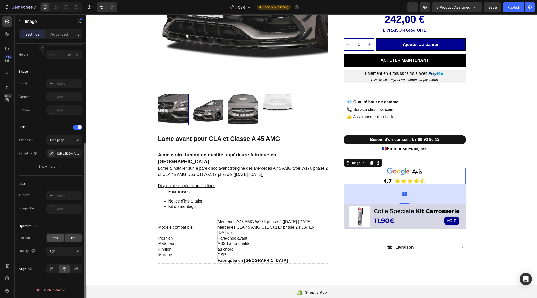
click at [55, 239] on span "Yes" at bounding box center [55, 238] width 5 height 5
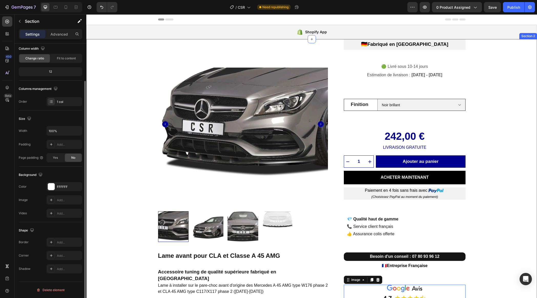
scroll to position [0, 0]
click at [494, 72] on div "Product Images Lame avant pour CLA et Classe A 45 AMG Accessoire tuning de qual…" at bounding box center [311, 220] width 451 height 363
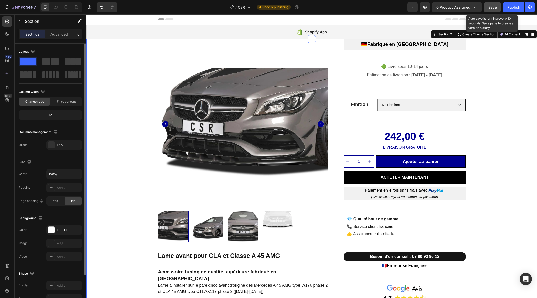
click at [493, 8] on span "Save" at bounding box center [492, 7] width 8 height 4
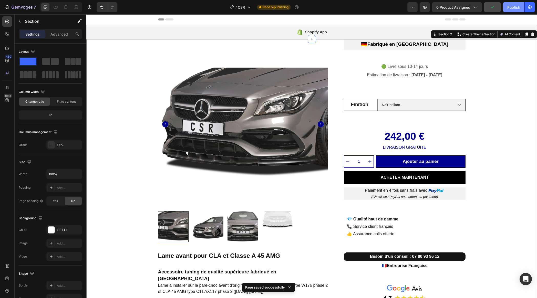
click at [511, 9] on div "Publish" at bounding box center [513, 7] width 13 height 5
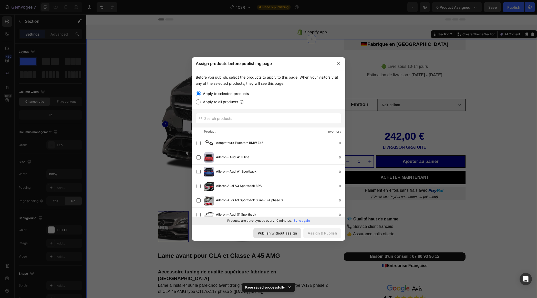
click at [272, 234] on div "Publish without assign" at bounding box center [277, 233] width 39 height 5
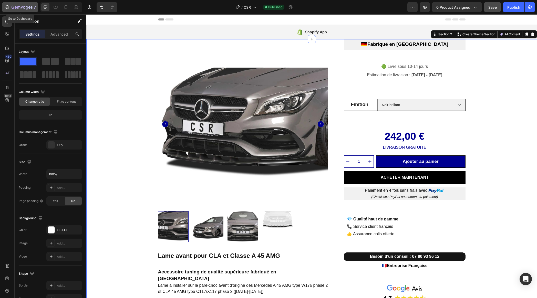
click at [20, 6] on icon "button" at bounding box center [22, 7] width 21 height 4
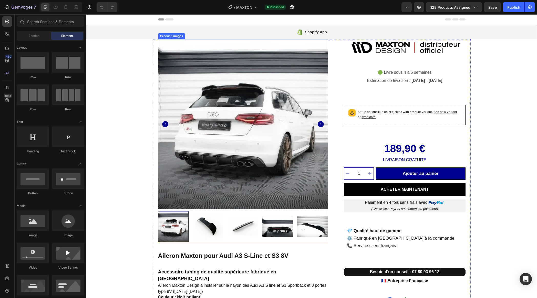
click at [200, 154] on img at bounding box center [243, 124] width 170 height 170
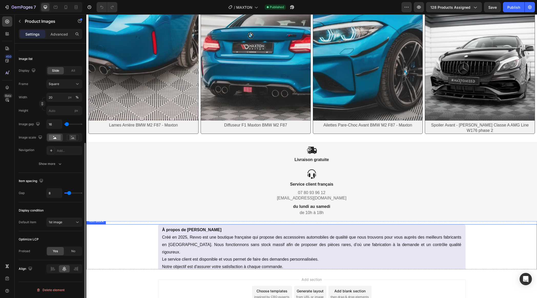
scroll to position [467, 0]
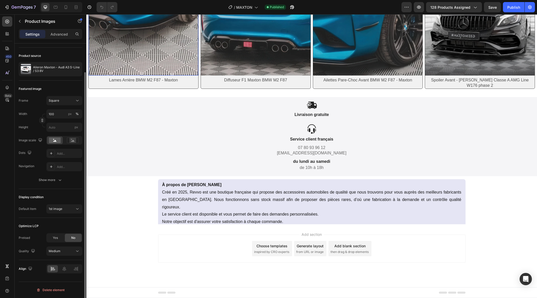
click at [156, 50] on img at bounding box center [144, 21] width 110 height 110
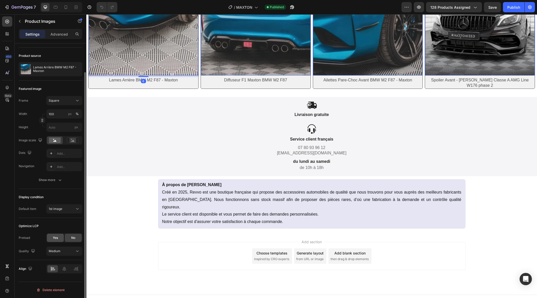
click at [57, 239] on span "Yes" at bounding box center [55, 238] width 5 height 5
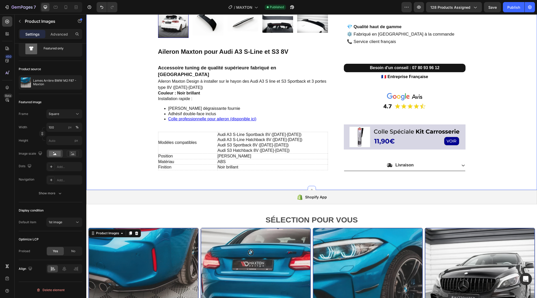
scroll to position [178, 0]
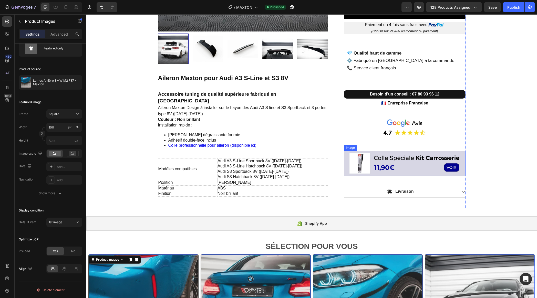
click at [417, 166] on img at bounding box center [404, 163] width 121 height 25
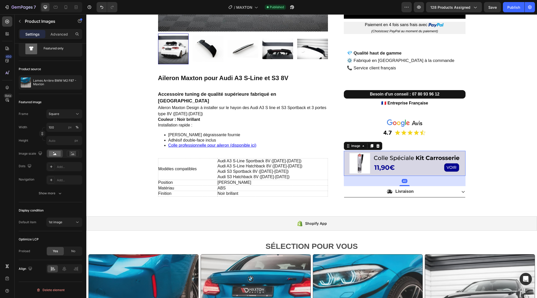
scroll to position [0, 0]
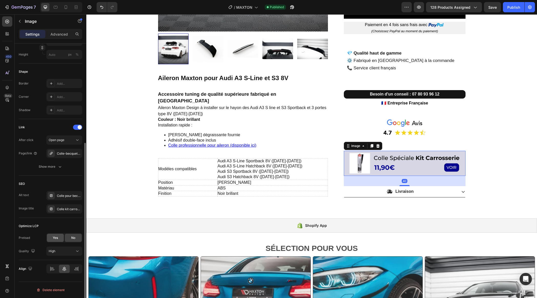
click at [55, 236] on span "Yes" at bounding box center [55, 238] width 5 height 5
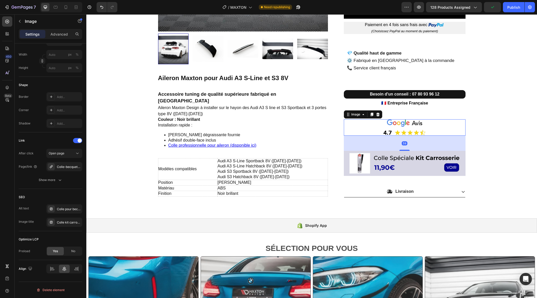
click at [413, 121] on img at bounding box center [404, 127] width 43 height 16
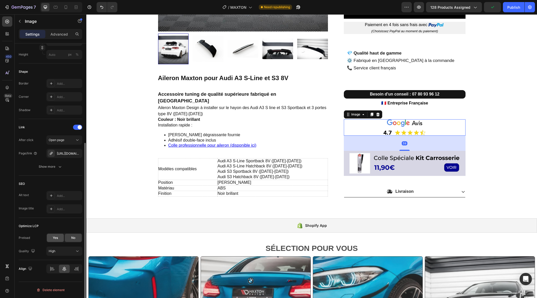
click at [56, 237] on span "Yes" at bounding box center [55, 238] width 5 height 5
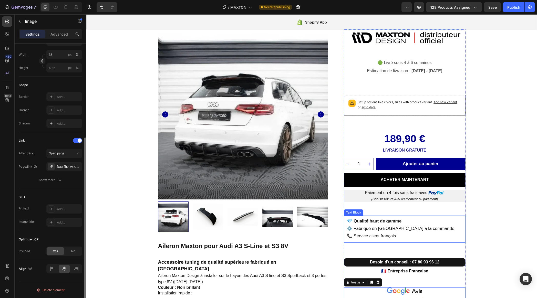
scroll to position [0, 0]
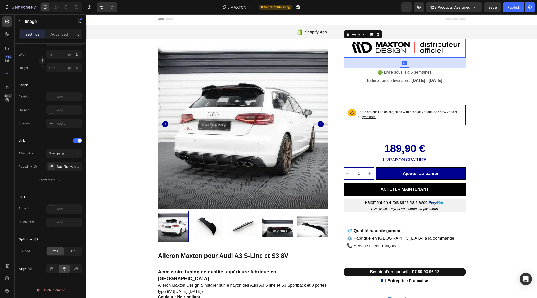
click at [409, 47] on img at bounding box center [404, 49] width 121 height 16
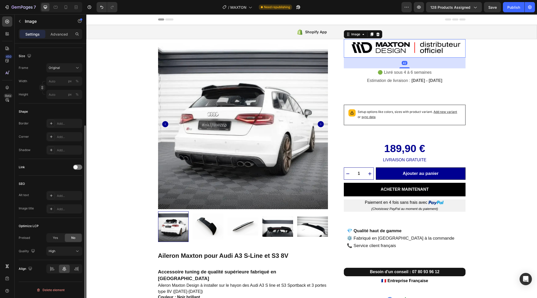
scroll to position [118, 0]
click at [53, 239] on span "Yes" at bounding box center [55, 238] width 5 height 5
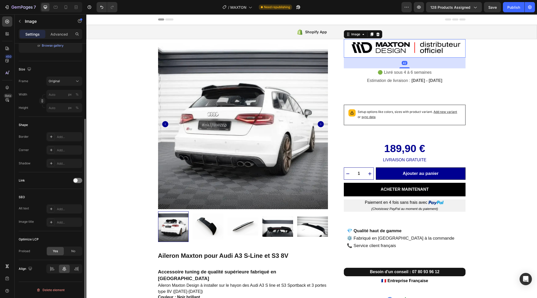
scroll to position [104, 0]
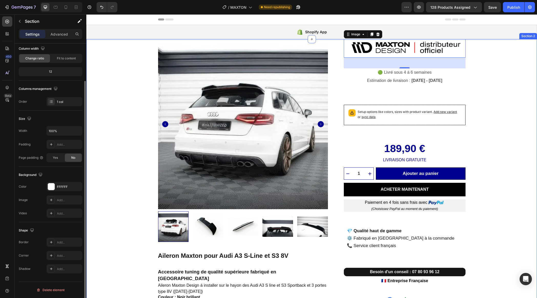
click at [496, 67] on div "Product Images Aileron Maxton pour Audi A3 S-Line et S3 8V Accessoire tuning de…" at bounding box center [311, 217] width 451 height 357
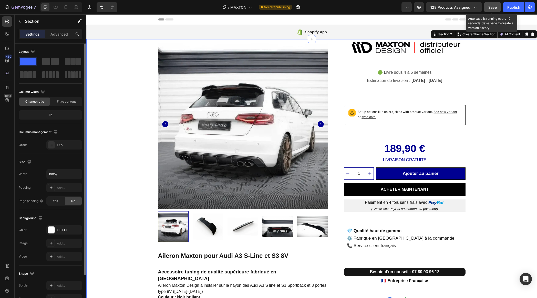
click at [493, 9] on span "Save" at bounding box center [492, 7] width 8 height 4
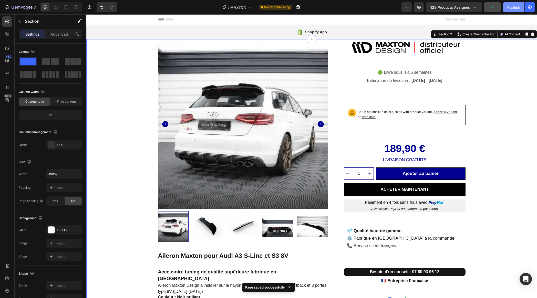
click at [514, 8] on div "Publish" at bounding box center [513, 7] width 13 height 5
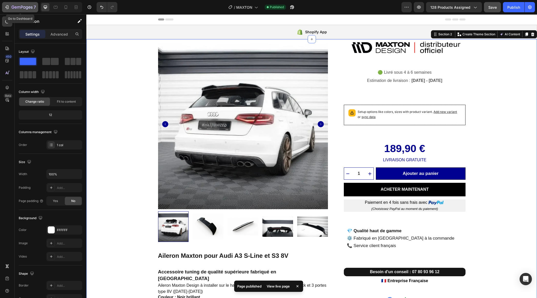
click at [23, 6] on icon "button" at bounding box center [22, 7] width 21 height 4
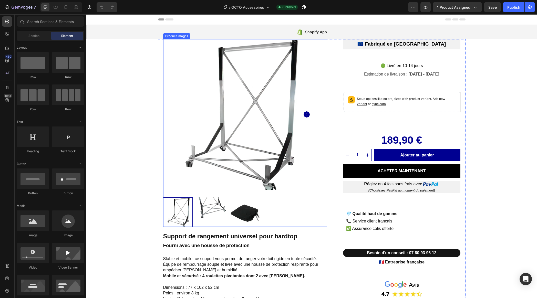
click at [226, 117] on img at bounding box center [238, 114] width 151 height 151
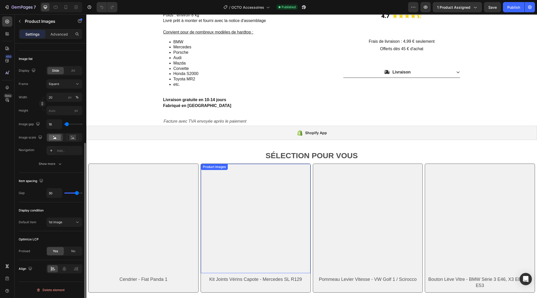
scroll to position [384, 0]
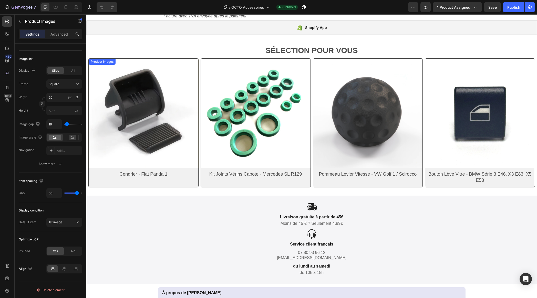
click at [156, 127] on img at bounding box center [144, 114] width 110 height 110
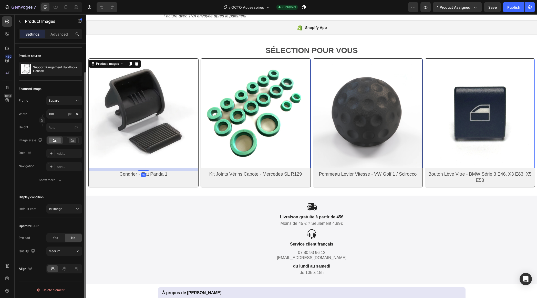
scroll to position [32, 0]
click at [51, 239] on div "Yes" at bounding box center [55, 238] width 17 height 8
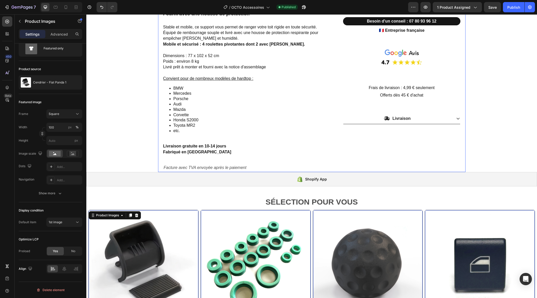
scroll to position [199, 0]
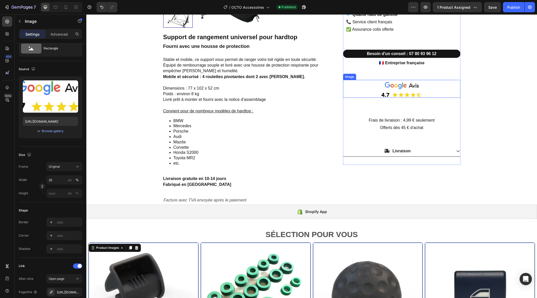
click at [399, 90] on img at bounding box center [401, 90] width 41 height 16
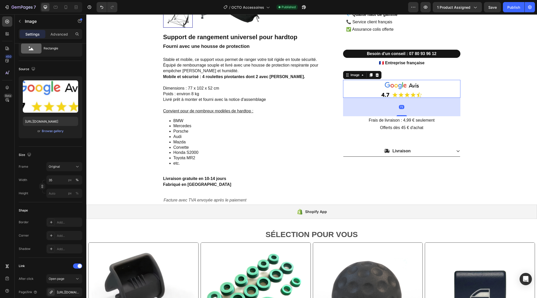
scroll to position [0, 0]
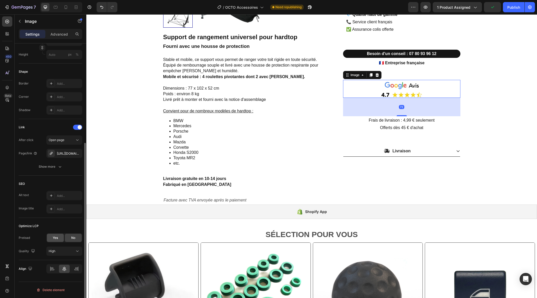
click at [55, 240] on span "Yes" at bounding box center [55, 238] width 5 height 5
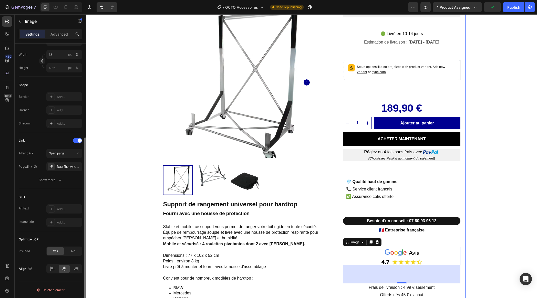
scroll to position [6, 0]
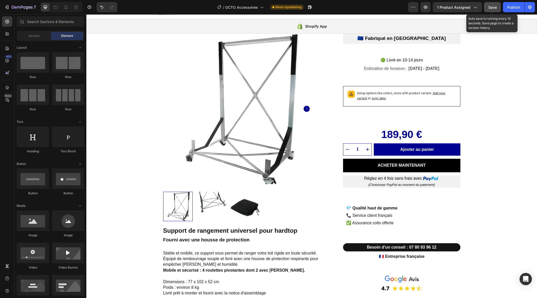
click at [491, 11] on button "Save" at bounding box center [492, 7] width 17 height 10
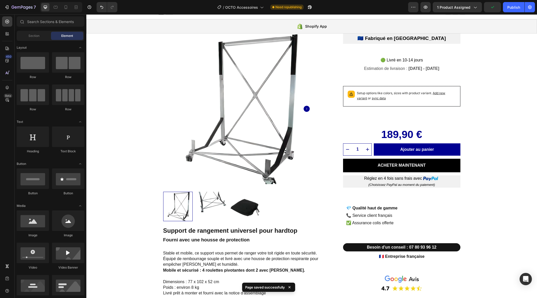
scroll to position [0, 0]
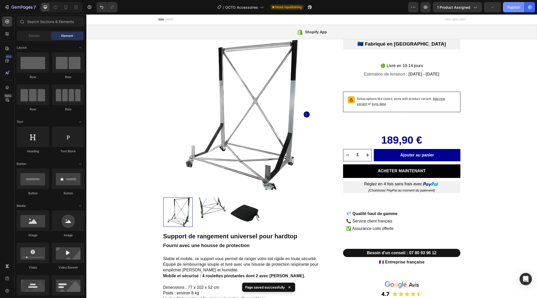
click at [515, 8] on div "Publish" at bounding box center [513, 7] width 13 height 5
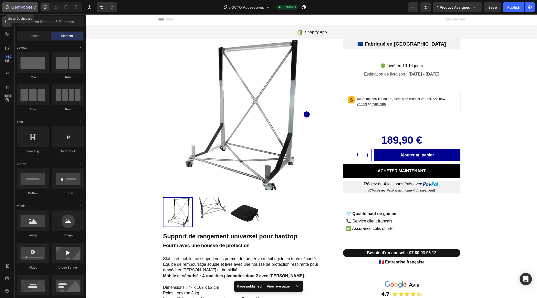
click at [21, 7] on icon "button" at bounding box center [22, 7] width 2 height 3
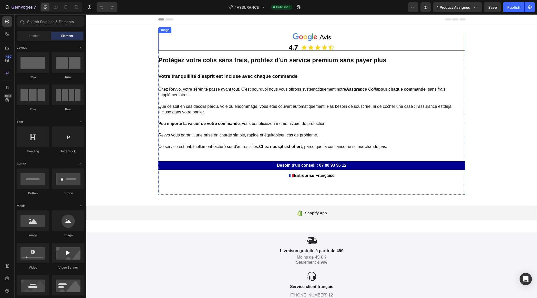
click at [306, 42] on img at bounding box center [312, 42] width 46 height 18
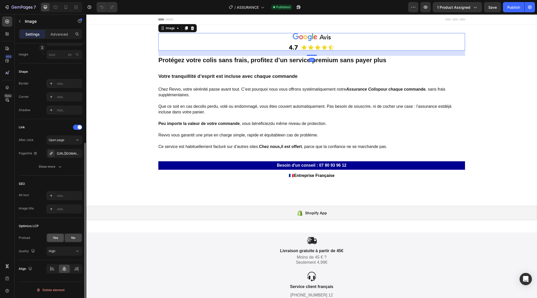
click at [51, 239] on div "Yes" at bounding box center [55, 238] width 17 height 8
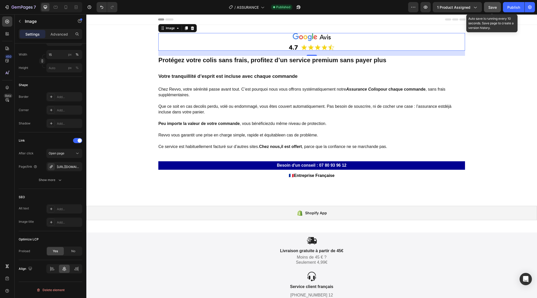
click at [493, 9] on span "Save" at bounding box center [492, 7] width 8 height 4
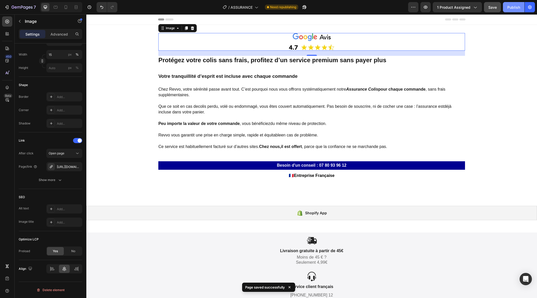
click at [512, 9] on div "Publish" at bounding box center [513, 7] width 13 height 5
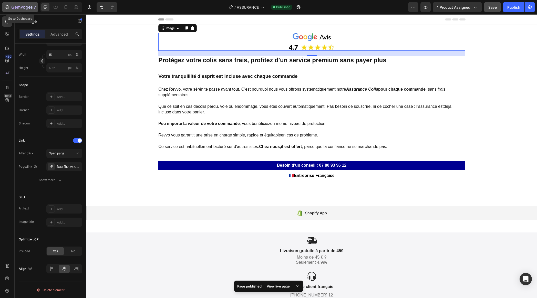
click at [22, 7] on icon "button" at bounding box center [22, 7] width 21 height 4
